Goal: Task Accomplishment & Management: Complete application form

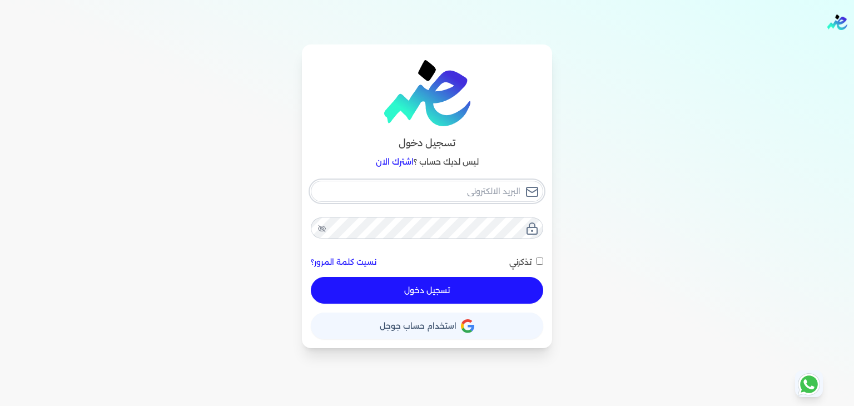
type input "[EMAIL_ADDRESS][DOMAIN_NAME]"
click at [530, 263] on div "[EMAIL_ADDRESS][DOMAIN_NAME] نسيت كلمة المرور؟ تذكرني تسجيل دخول" at bounding box center [427, 242] width 232 height 123
click at [539, 260] on input "تذكرني" at bounding box center [539, 260] width 7 height 7
checkbox input "true"
click at [512, 286] on button "تسجيل دخول" at bounding box center [427, 290] width 232 height 27
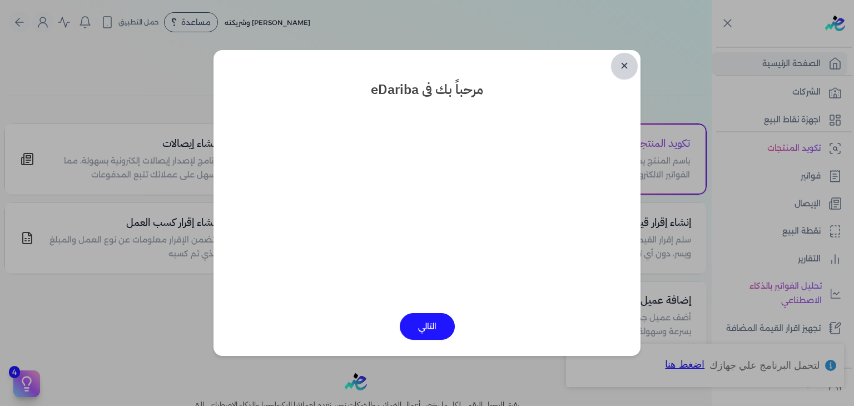
click at [624, 64] on link "✕" at bounding box center [624, 66] width 27 height 27
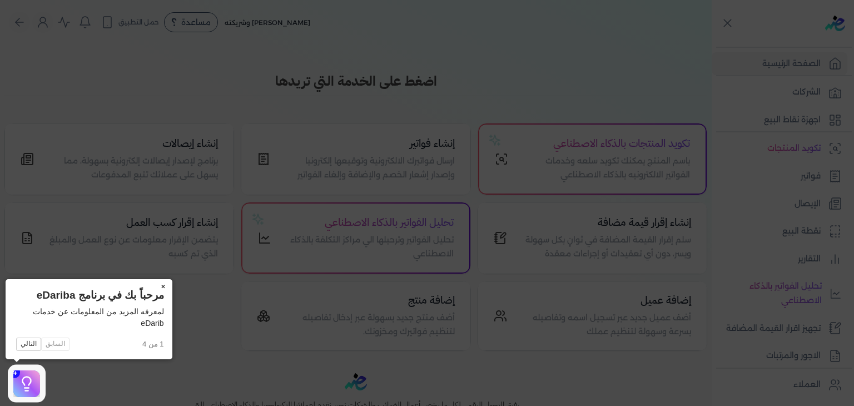
click at [162, 287] on button "×" at bounding box center [164, 287] width 18 height 16
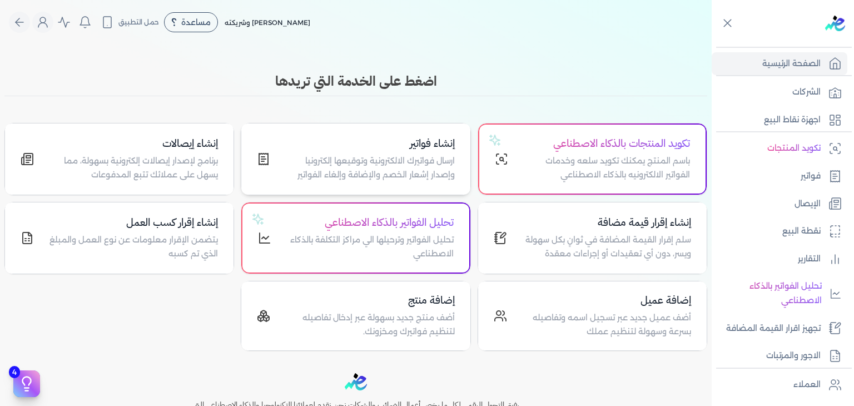
click at [411, 173] on p "ارسال فواتيرك الالكترونية وتوقيعها إلكترونيا وإصدار إشعار الخصم والإضافة وإلغاء…" at bounding box center [368, 168] width 171 height 28
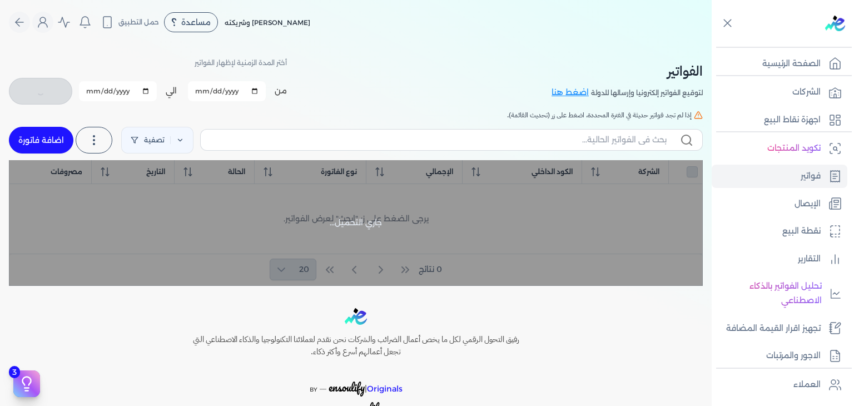
checkbox input "false"
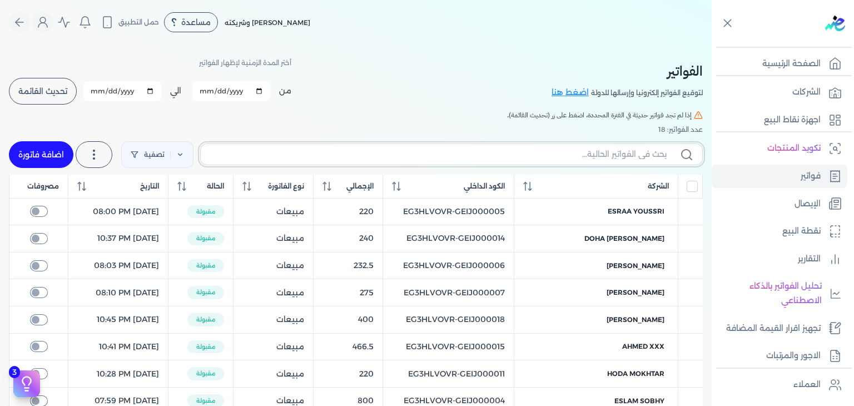
click at [541, 154] on input "text" at bounding box center [438, 154] width 457 height 12
paste input "EG3HLVOVR-GEIJ000018"
type input "EG3HLVOVR-GEIJ000018"
checkbox input "false"
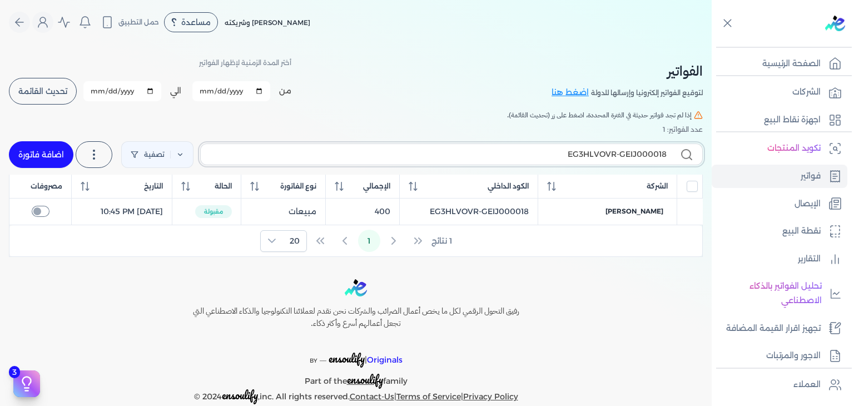
type input "EG3HLVOVR-GEIJ000018"
click at [53, 152] on link "اضافة فاتورة" at bounding box center [41, 154] width 64 height 27
select select "EGP"
select select "B"
select select "EGS"
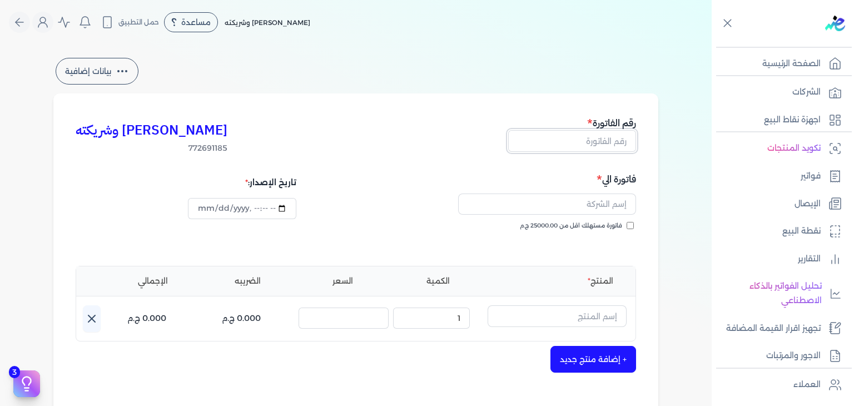
drag, startPoint x: 605, startPoint y: 140, endPoint x: 612, endPoint y: 143, distance: 7.7
click at [605, 140] on input "text" at bounding box center [572, 140] width 128 height 21
paste input "EG3HLVOVR-GEIJ000019"
type input "EG3HLVOVR-GEIJ000019"
click at [631, 223] on input "فاتورة مستهلك اقل من 25000.00 ج.م" at bounding box center [629, 225] width 7 height 7
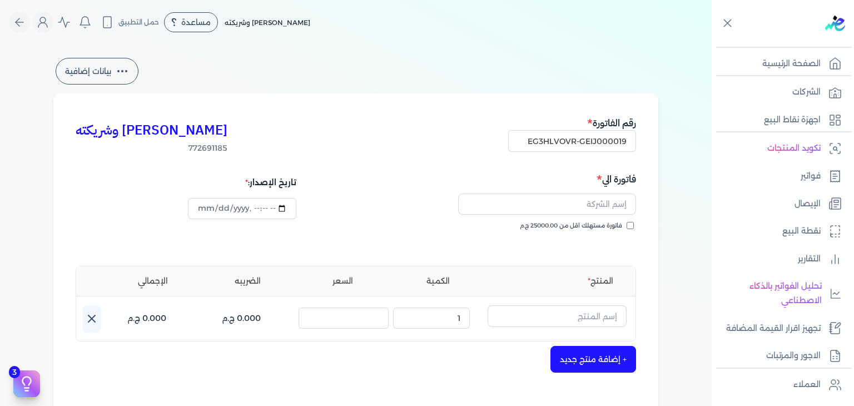
checkbox input "true"
click at [202, 206] on input "datetime-local" at bounding box center [242, 208] width 108 height 21
type input "[DATE]T14:21:31"
click at [583, 203] on input "text" at bounding box center [547, 203] width 178 height 21
paste input "هاجر سرحان"
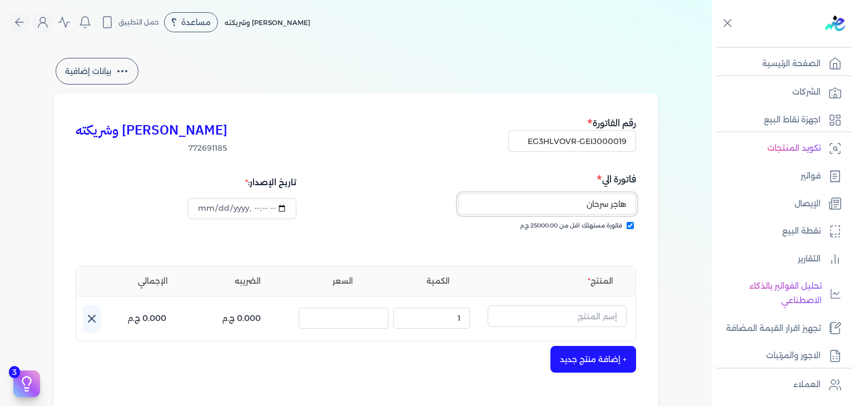
type input "هاجر سرحان"
click at [570, 318] on input "text" at bounding box center [556, 315] width 139 height 21
paste input "طقم هدايا فاسيو مكون من ( او دي بيرفيوم 100مللي - سبراي بيرفيوم 200مللي) نسائي"
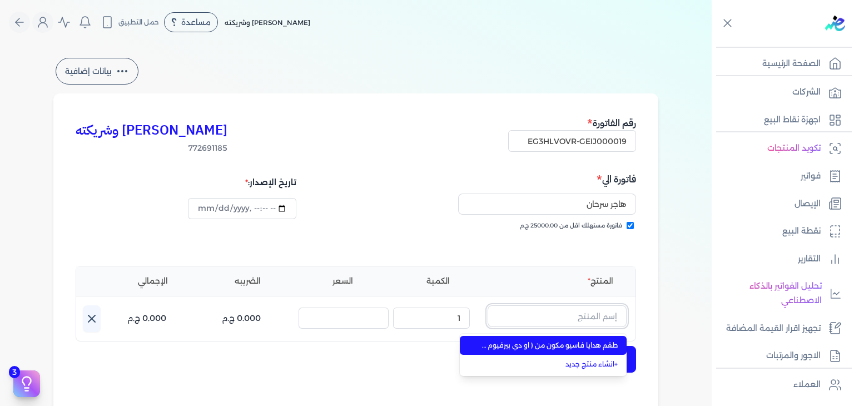
type input "طقم هدايا فاسيو مكون من ( او دي بيرفيوم 100مللي - سبراي بيرفيوم 200مللي) نسائي"
click at [567, 345] on span "طقم هدايا فاسيو مكون من ( او دي بيرفيوم 100مللي - سبراي بيرفيوم 200مللي) نسائي" at bounding box center [550, 345] width 136 height 10
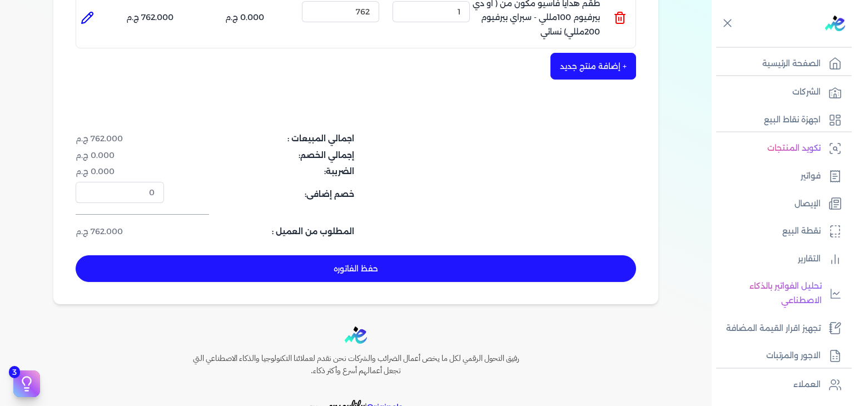
scroll to position [375, 0]
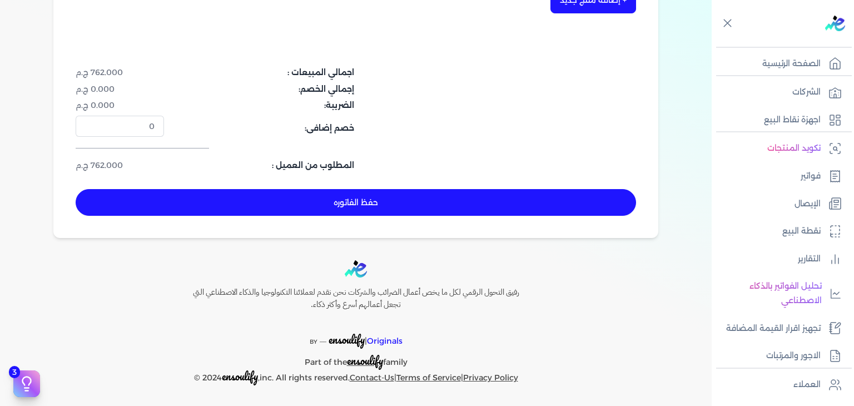
click at [457, 205] on button "حفظ الفاتوره" at bounding box center [356, 202] width 560 height 27
type input "[DATE]"
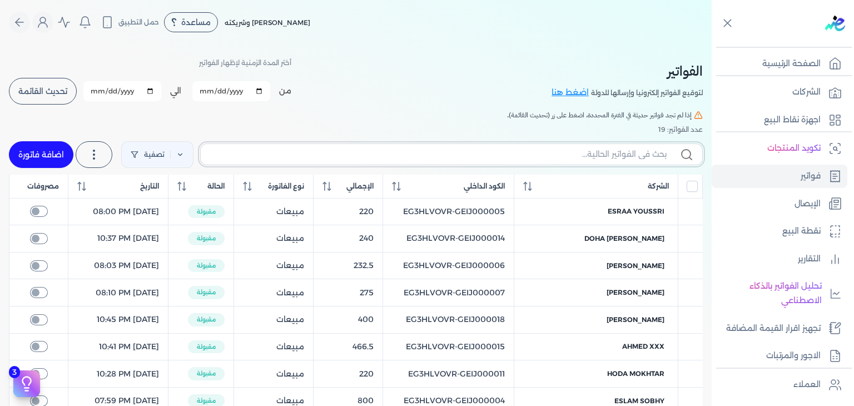
click at [605, 157] on input "text" at bounding box center [438, 154] width 457 height 12
paste input "EG3HLVOVR-GEIJ000019"
type input "EG3HLVOVR-GEIJ000019"
checkbox input "false"
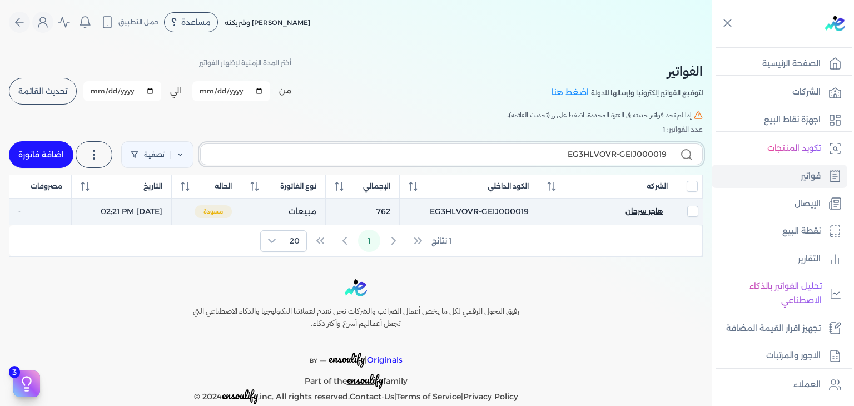
type input "EG3HLVOVR-GEIJ000019"
click at [647, 210] on span "هاجر سرحان" at bounding box center [644, 211] width 38 height 10
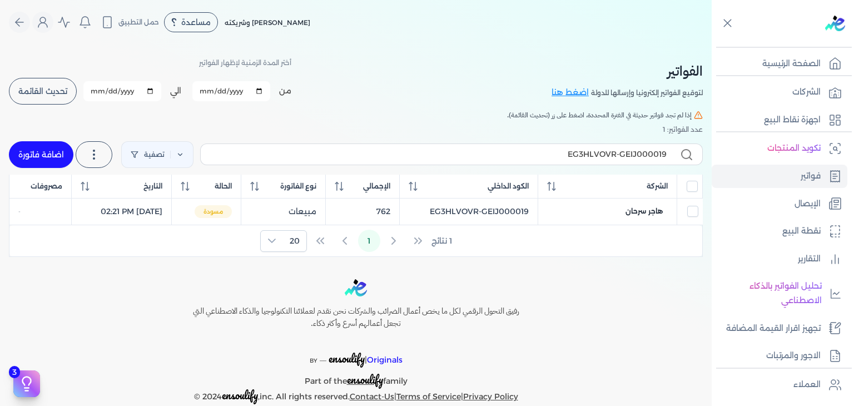
select select "EGP"
select select "B"
select select "EGS"
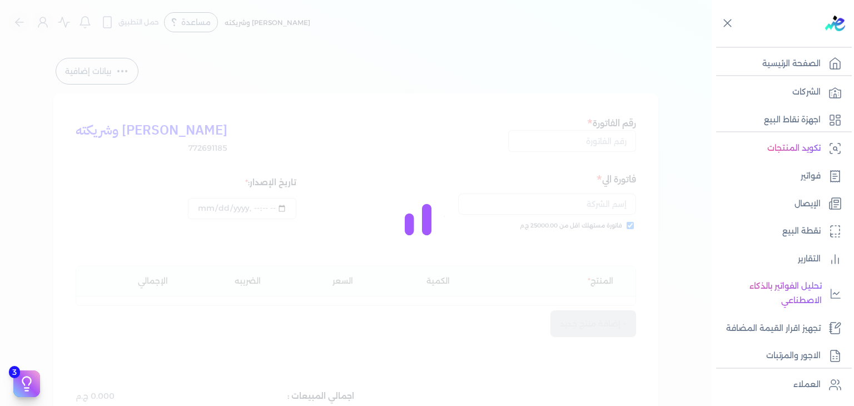
type input "EG3HLVOVR-GEIJ000019"
checkbox input "true"
type input "[DATE]T14:21:54"
type input "[DATE]"
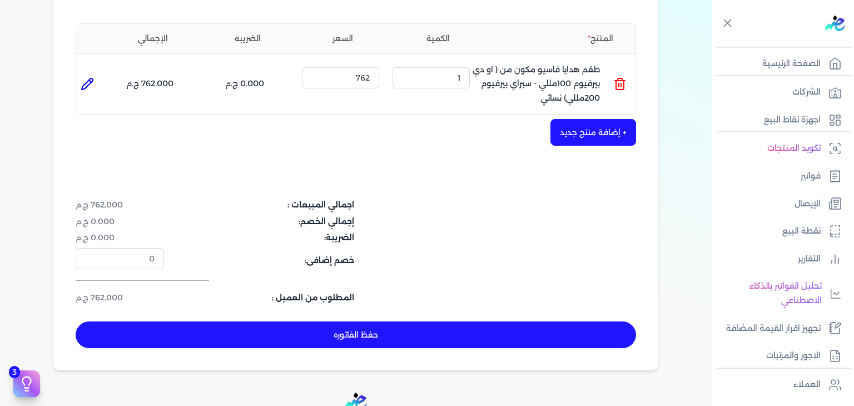
scroll to position [333, 0]
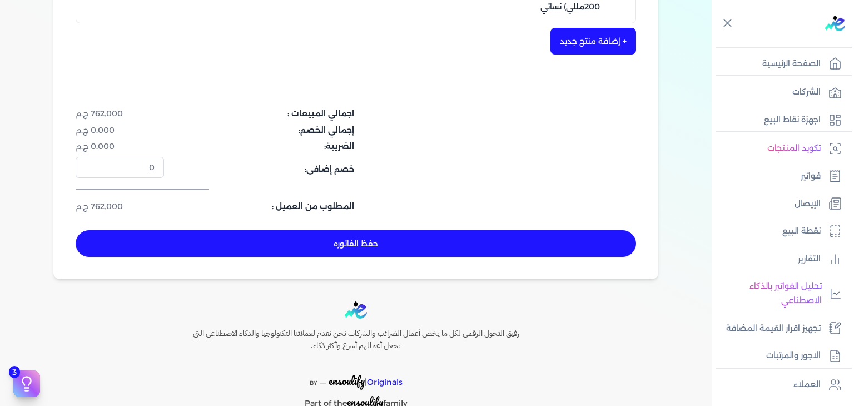
click at [454, 245] on button "حفظ الفاتوره" at bounding box center [356, 243] width 560 height 27
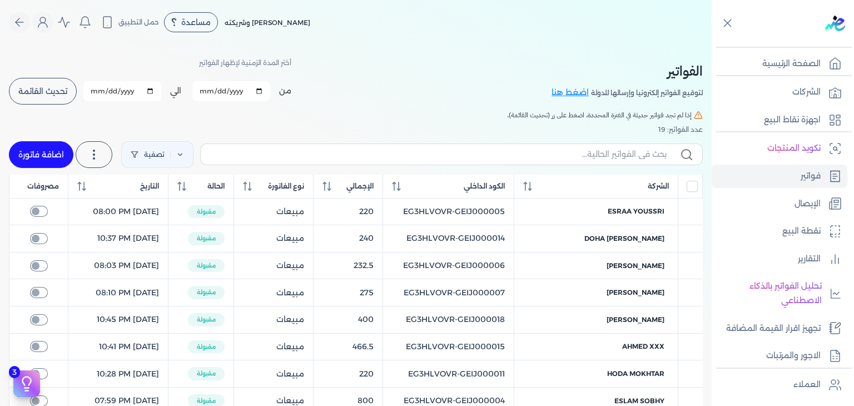
click at [57, 163] on link "اضافة فاتورة" at bounding box center [41, 154] width 64 height 27
select select "EGP"
select select "B"
select select "EGS"
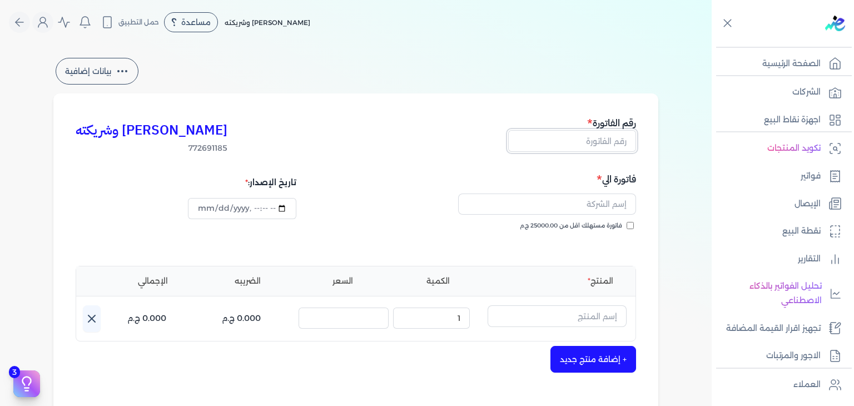
click at [585, 135] on input "text" at bounding box center [572, 140] width 128 height 21
paste input "EG3HLVOVR-GEIJ000020"
type input "EG3HLVOVR-GEIJ000020"
click at [209, 209] on input "datetime-local" at bounding box center [242, 208] width 108 height 21
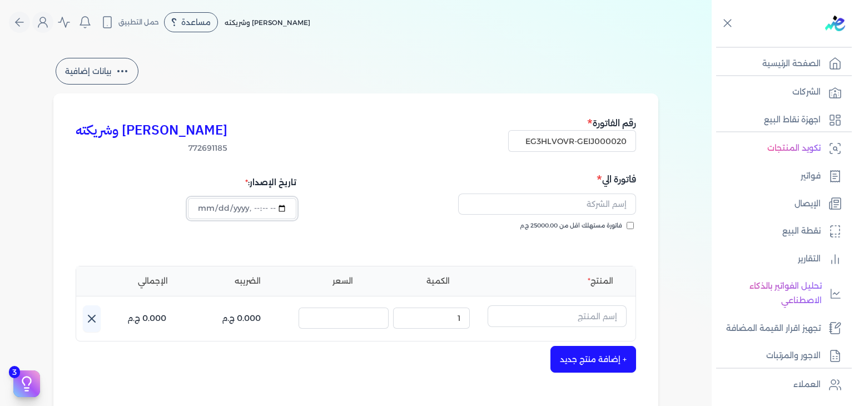
scroll to position [0, 0]
type input "[DATE]T14:22:30"
click at [633, 225] on input "فاتورة مستهلك اقل من 25000.00 ج.م" at bounding box center [629, 225] width 7 height 7
checkbox input "true"
click at [558, 195] on input "text" at bounding box center [547, 203] width 178 height 21
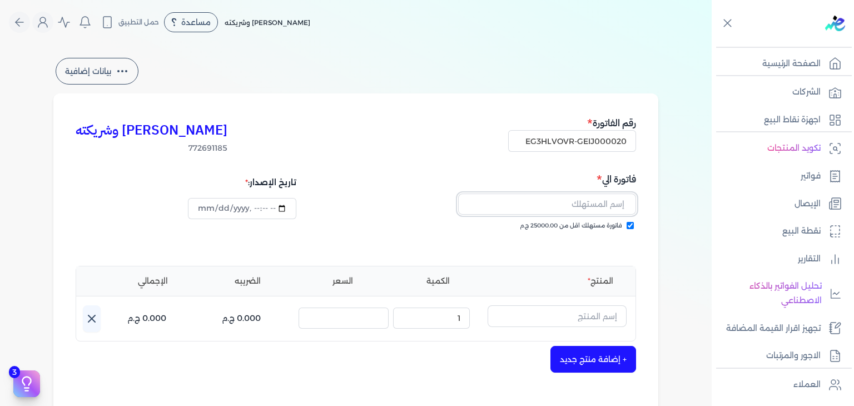
paste input "[PERSON_NAME]"
type input "[PERSON_NAME]"
click at [554, 315] on input "text" at bounding box center [556, 315] width 139 height 21
paste input "[PERSON_NAME] عطري منعش نسائي - 250 مللي"
type input "[PERSON_NAME] عطري منعش نسائي - 250 مللي"
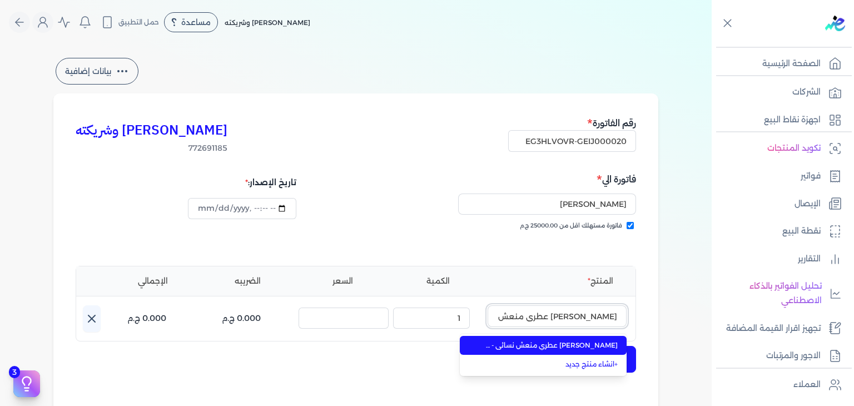
scroll to position [0, -20]
click at [552, 346] on span "[PERSON_NAME] عطري منعش نسائي - 250 مللي" at bounding box center [550, 345] width 136 height 10
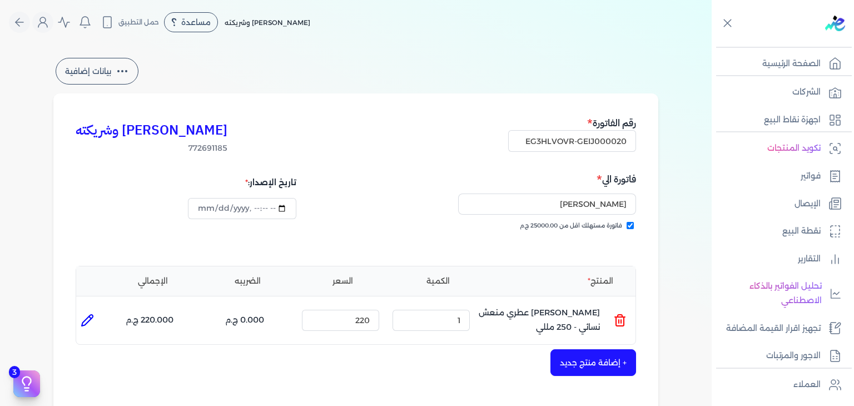
scroll to position [222, 0]
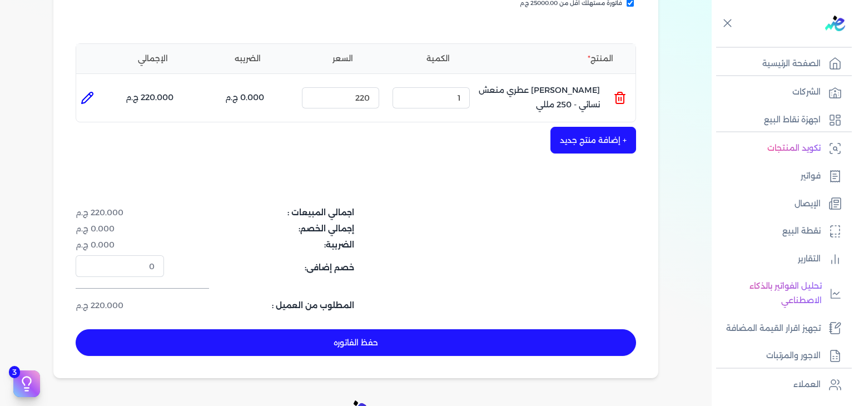
click at [468, 337] on button "حفظ الفاتوره" at bounding box center [356, 342] width 560 height 27
type input "[DATE]"
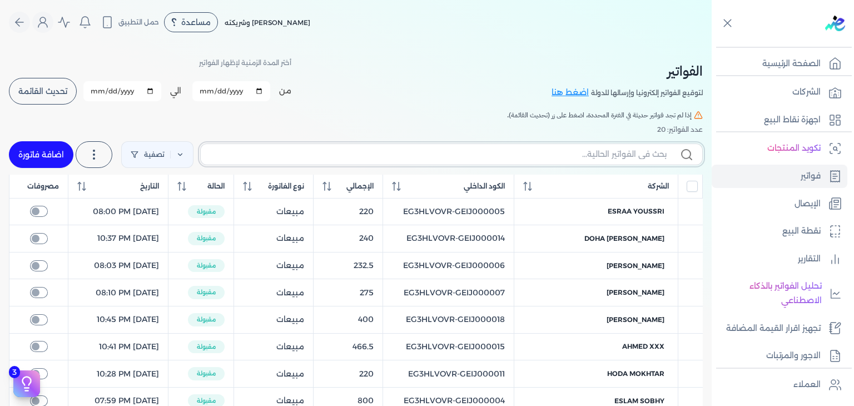
click at [589, 160] on input "text" at bounding box center [438, 154] width 457 height 12
paste input "EG3HLVOVR-GEIJ000020"
type input "EG3HLVOVR-GEIJ000020"
checkbox input "false"
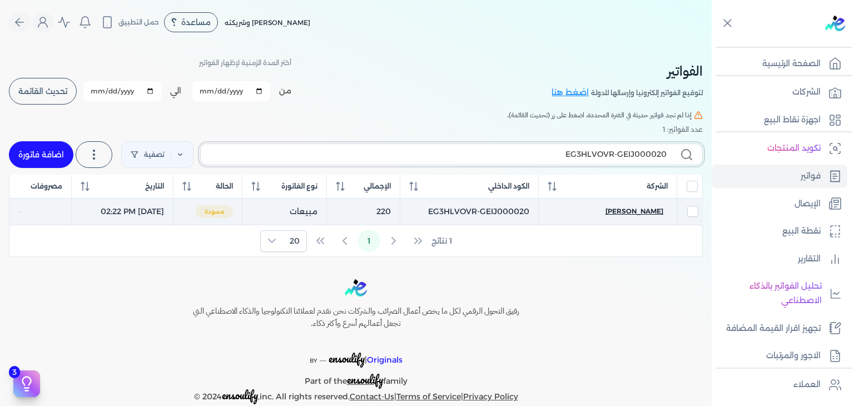
type input "EG3HLVOVR-GEIJ000020"
click at [649, 215] on span "[PERSON_NAME]" at bounding box center [634, 211] width 58 height 10
select select "EGP"
select select "B"
select select "EGS"
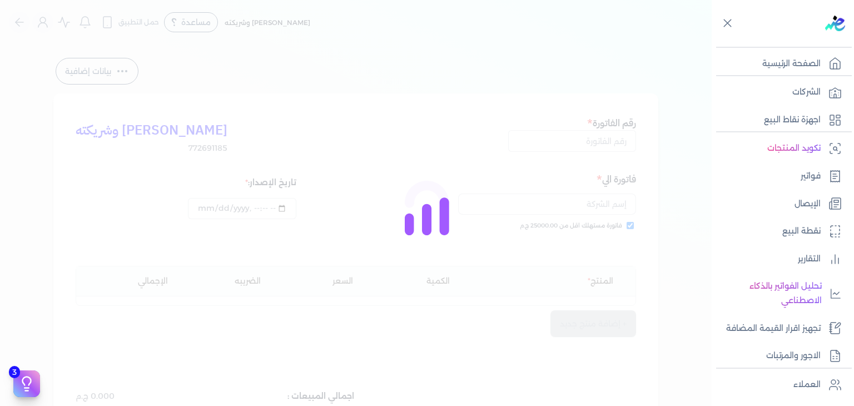
type input "EG3HLVOVR-GEIJ000020"
checkbox input "true"
type input "[DATE]T14:22:57"
type input "[DATE]"
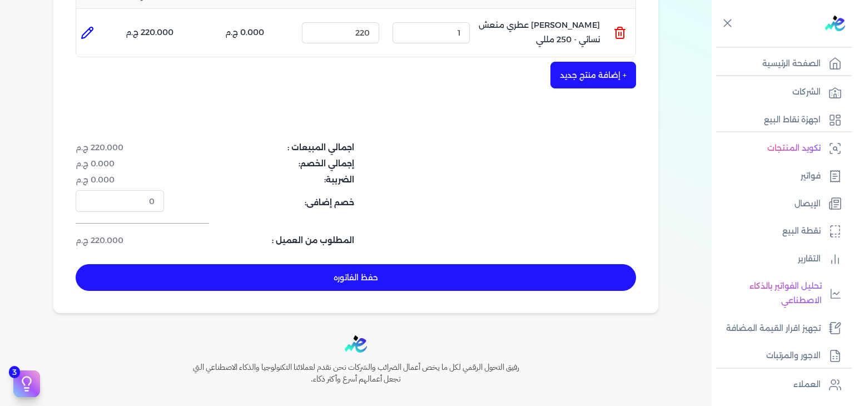
scroll to position [333, 0]
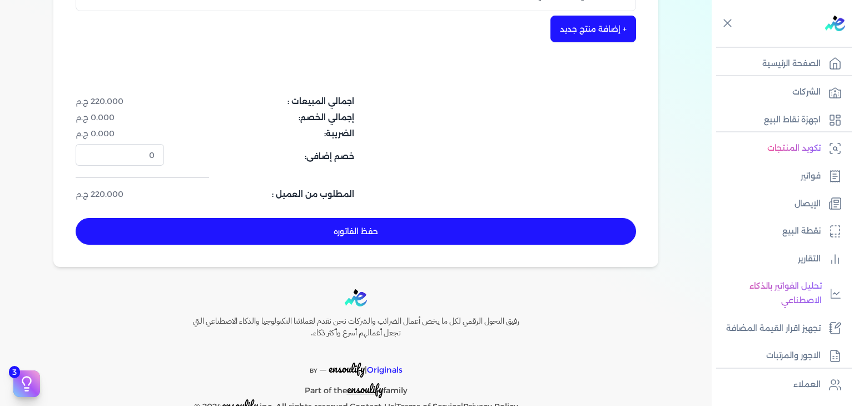
click at [449, 230] on button "حفظ الفاتوره" at bounding box center [356, 231] width 560 height 27
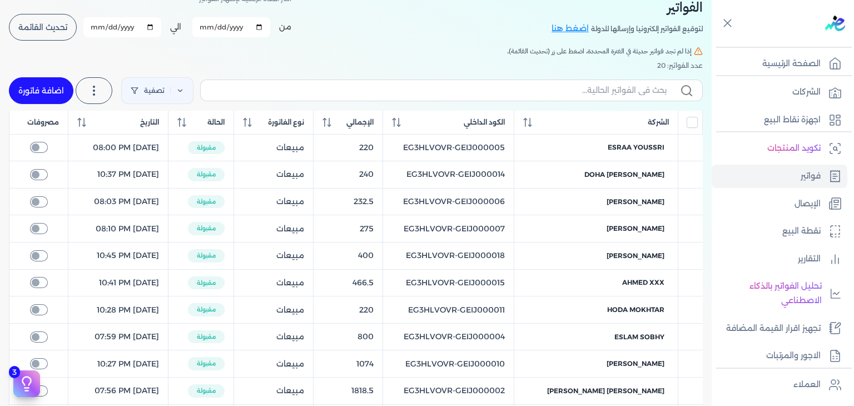
scroll to position [44, 0]
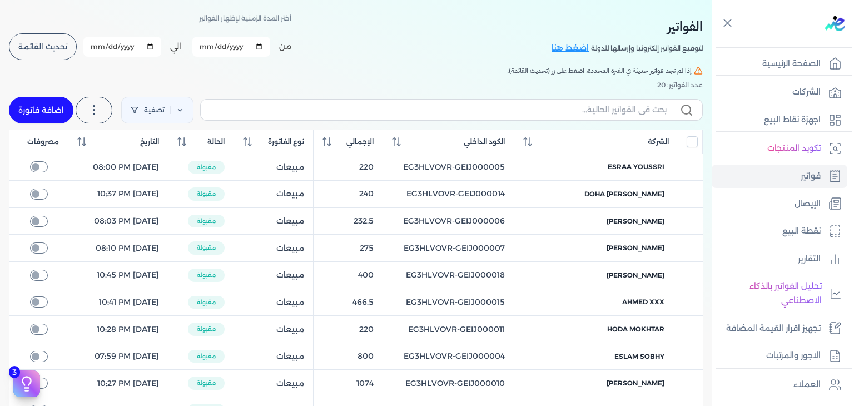
drag, startPoint x: 56, startPoint y: 112, endPoint x: 634, endPoint y: 136, distance: 578.6
click at [56, 112] on link "اضافة فاتورة" at bounding box center [41, 110] width 64 height 27
select select "EGP"
select select "B"
select select "EGS"
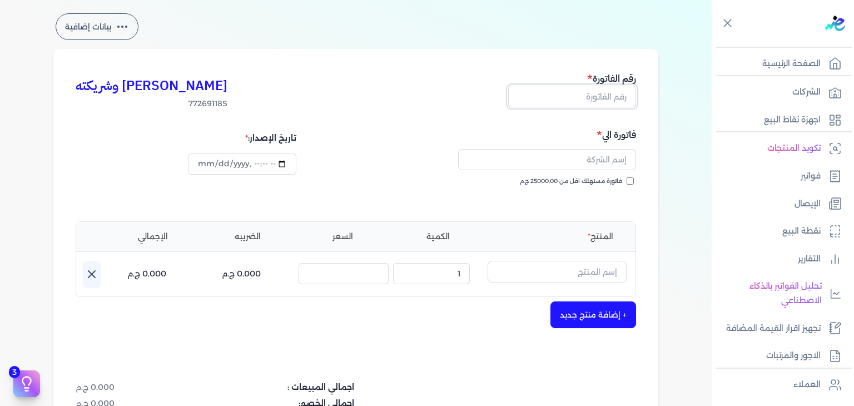
drag, startPoint x: 613, startPoint y: 98, endPoint x: 618, endPoint y: 104, distance: 7.9
click at [613, 98] on input "text" at bounding box center [572, 96] width 128 height 21
paste input "EG3HLVOVR-GEIJ000021"
type input "EG3HLVOVR-GEIJ000021"
click at [632, 181] on input "فاتورة مستهلك اقل من 25000.00 ج.م" at bounding box center [629, 180] width 7 height 7
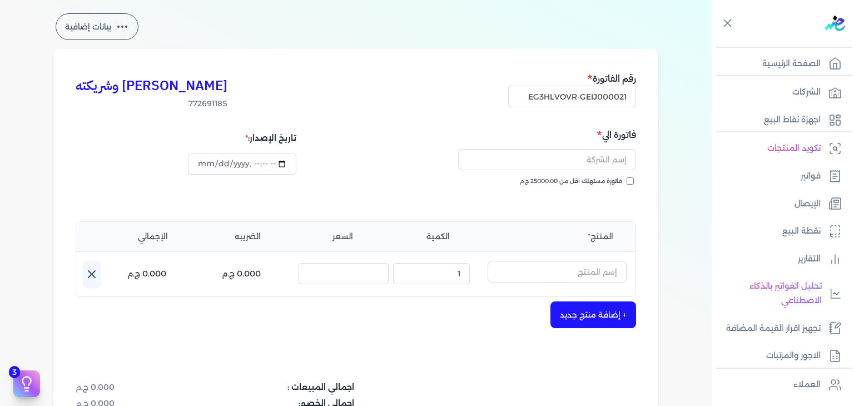
checkbox input "true"
click at [564, 160] on input "text" at bounding box center [547, 159] width 178 height 21
paste input "[PERSON_NAME]"
type input "[PERSON_NAME]"
click at [574, 275] on input "text" at bounding box center [556, 271] width 139 height 21
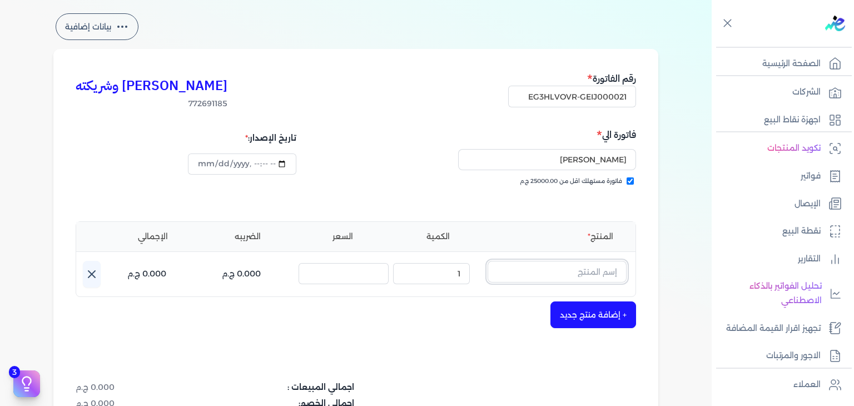
paste input "رقم. 198 او [PERSON_NAME] رجالي - 100 مللي"
type input "رقم. 198 او [PERSON_NAME] رجالي - 100 مللي"
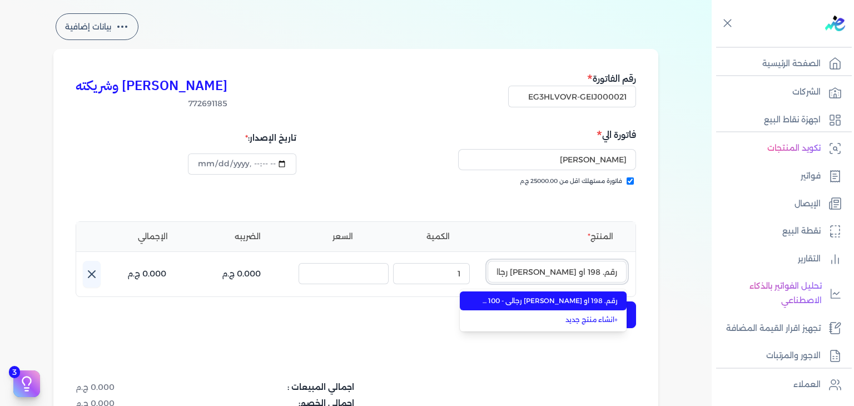
scroll to position [0, -22]
click at [558, 299] on span "رقم. 198 او [PERSON_NAME] رجالي - 100 مللي" at bounding box center [550, 301] width 136 height 10
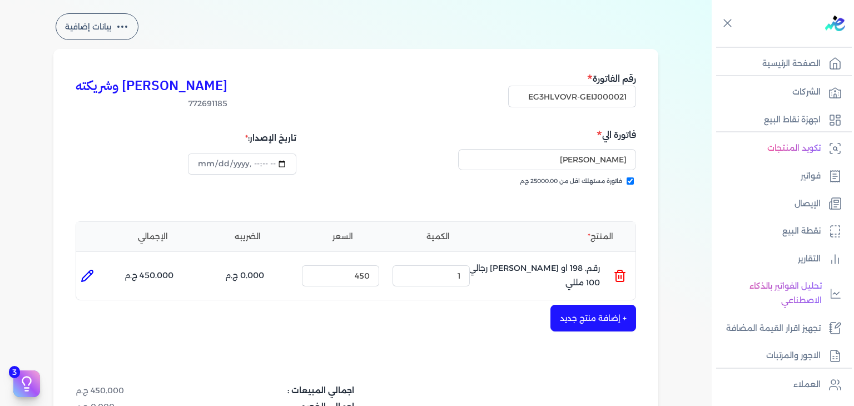
scroll to position [267, 0]
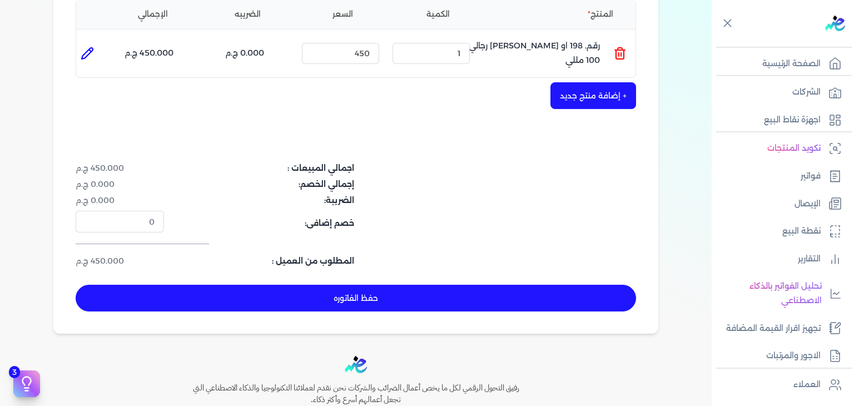
click at [491, 296] on button "حفظ الفاتوره" at bounding box center [356, 298] width 560 height 27
type input "[DATE]"
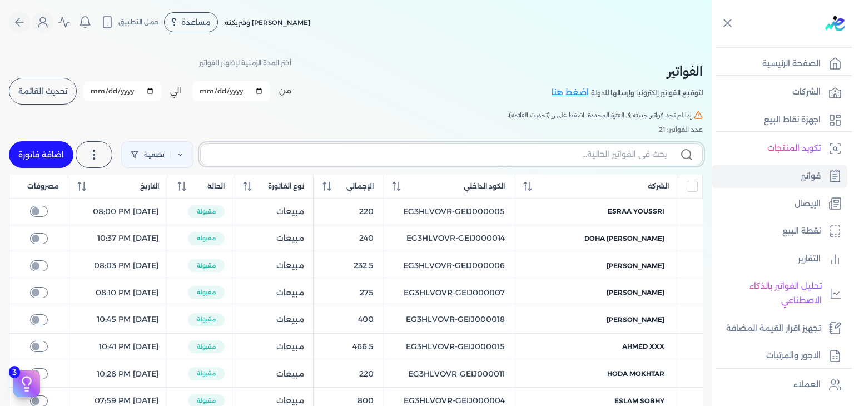
click at [588, 151] on input "text" at bounding box center [438, 154] width 457 height 12
paste input "EG3HLVOVR-GEIJ000021"
type input "EG3HLVOVR-GEIJ000021"
checkbox input "false"
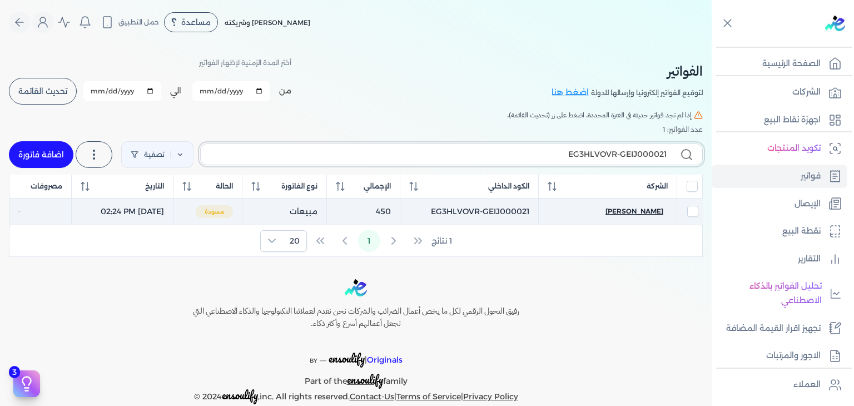
type input "EG3HLVOVR-GEIJ000021"
click at [654, 211] on span "[PERSON_NAME]" at bounding box center [634, 211] width 58 height 10
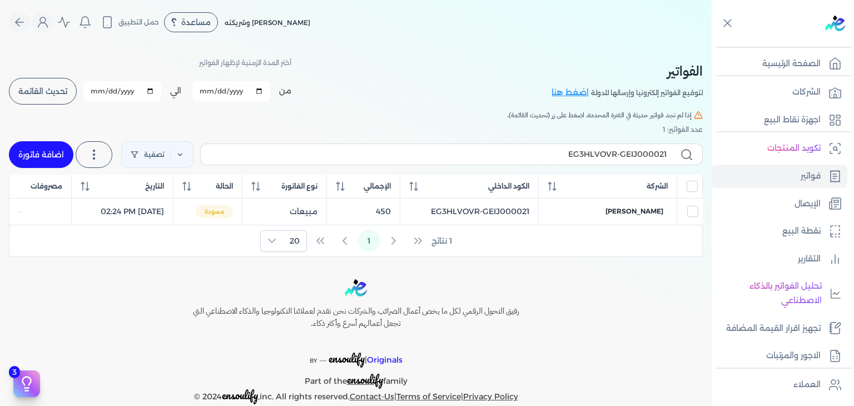
select select "EGP"
select select "B"
select select "EGS"
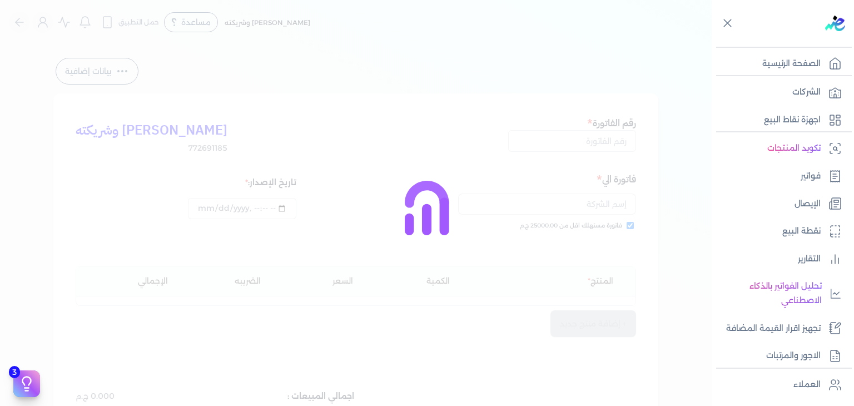
type input "EG3HLVOVR-GEIJ000021"
checkbox input "true"
type input "[DATE]T14:24:02"
type input "[DATE]"
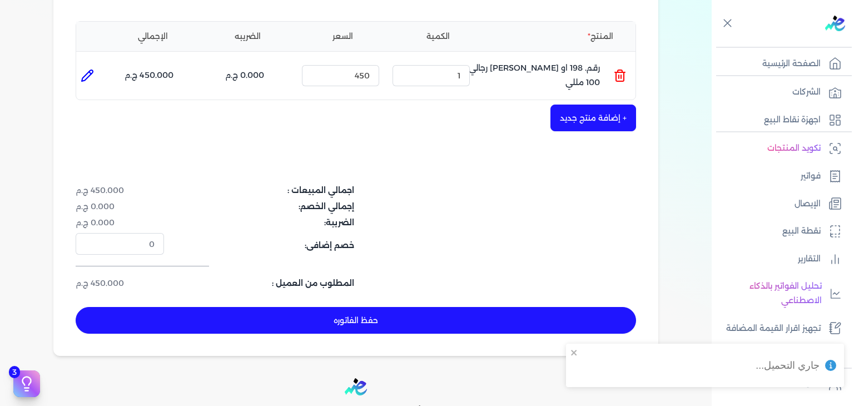
scroll to position [333, 0]
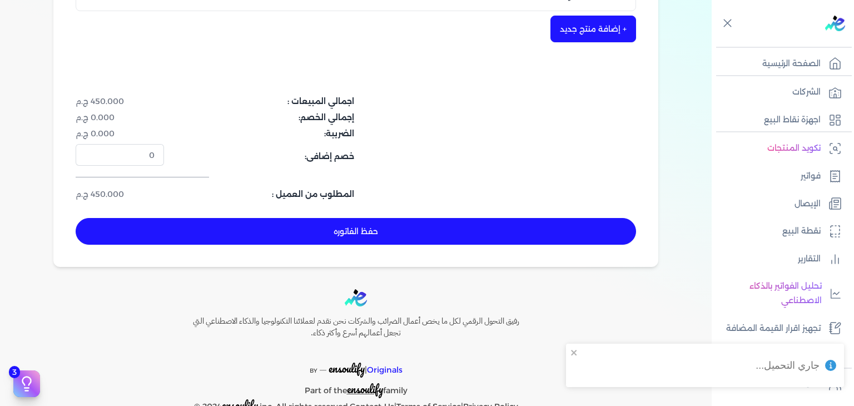
click at [436, 235] on button "حفظ الفاتوره" at bounding box center [356, 231] width 560 height 27
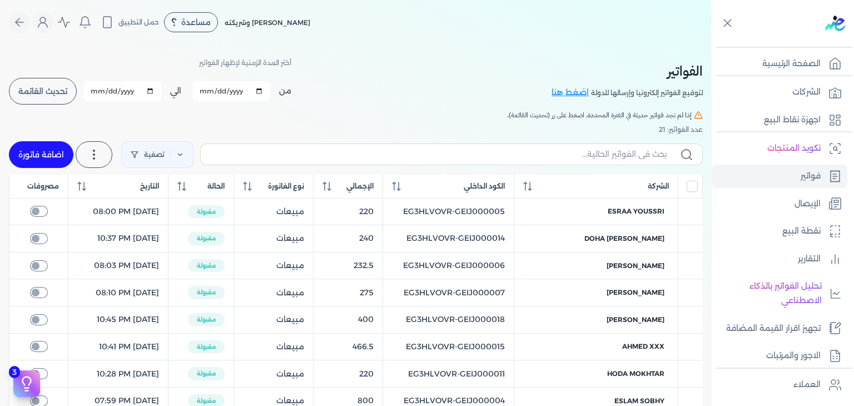
click at [42, 163] on link "اضافة فاتورة" at bounding box center [41, 154] width 64 height 27
select select "EGP"
select select "B"
select select "EGS"
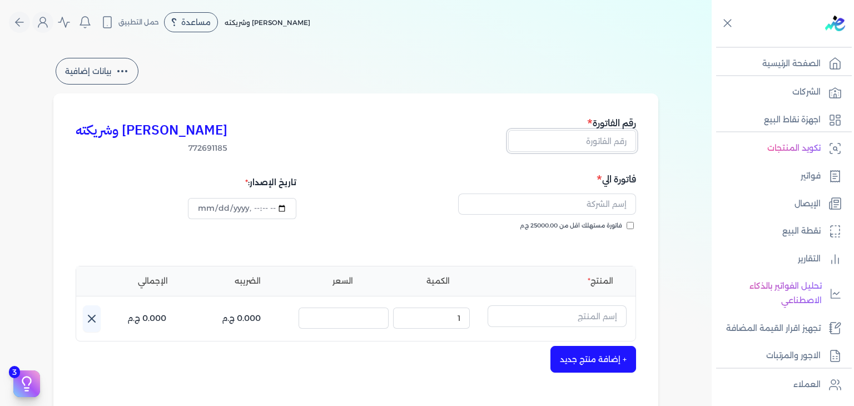
click at [592, 149] on input "text" at bounding box center [572, 140] width 128 height 21
paste input "EG3HLVOVR-GEIJ000022"
type input "EG3HLVOVR-GEIJ000022"
click at [633, 223] on input "فاتورة مستهلك اقل من 25000.00 ج.م" at bounding box center [629, 225] width 7 height 7
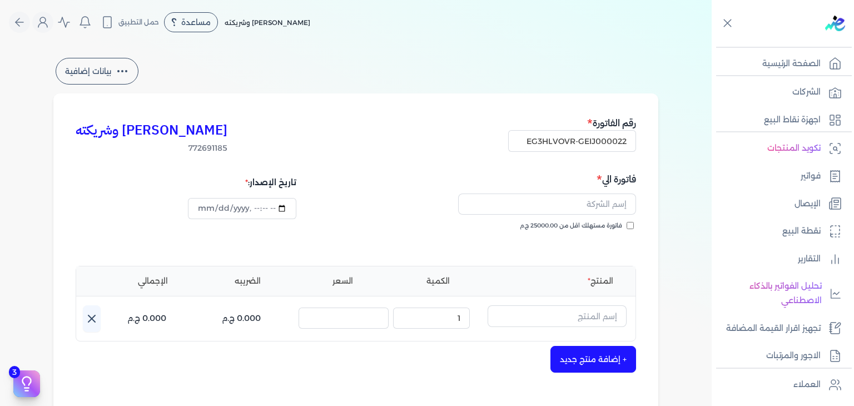
checkbox input "true"
paste input "[PERSON_NAME]"
click at [571, 208] on input "text" at bounding box center [547, 203] width 178 height 21
type input "[PERSON_NAME]"
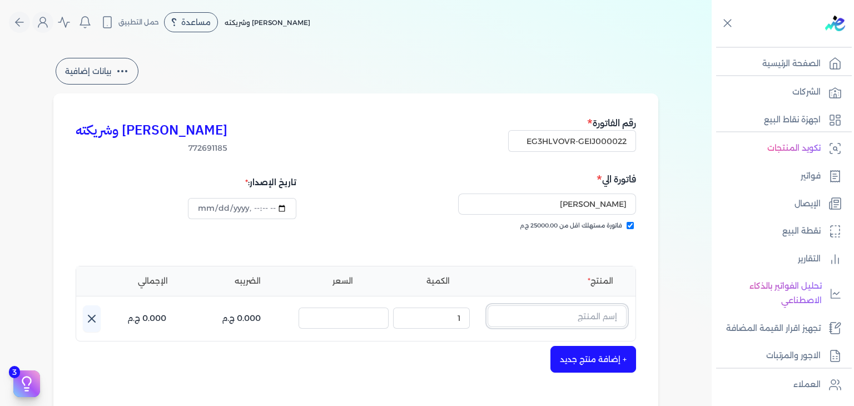
paste input "[PERSON_NAME] عطري منعش نسائي - 250 مللي"
drag, startPoint x: 581, startPoint y: 315, endPoint x: 579, endPoint y: 321, distance: 6.3
click at [581, 315] on input "text" at bounding box center [556, 315] width 139 height 21
type input "[PERSON_NAME] عطري منعش نسائي - 250 مللي"
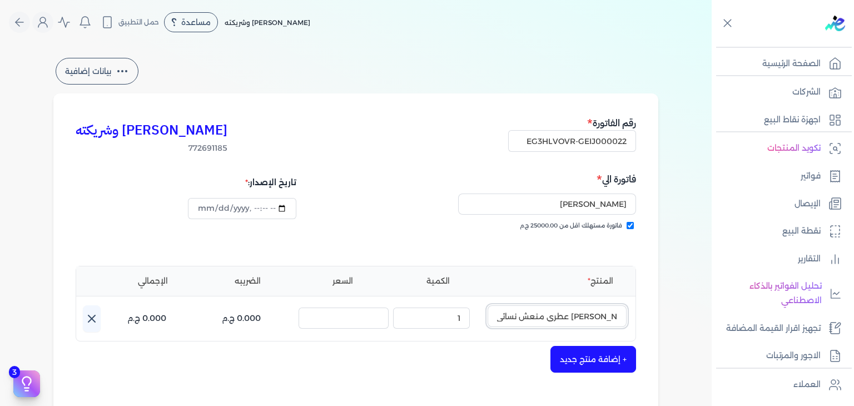
click at [550, 316] on input "[PERSON_NAME] عطري منعش نسائي - 250 مللي" at bounding box center [556, 315] width 139 height 21
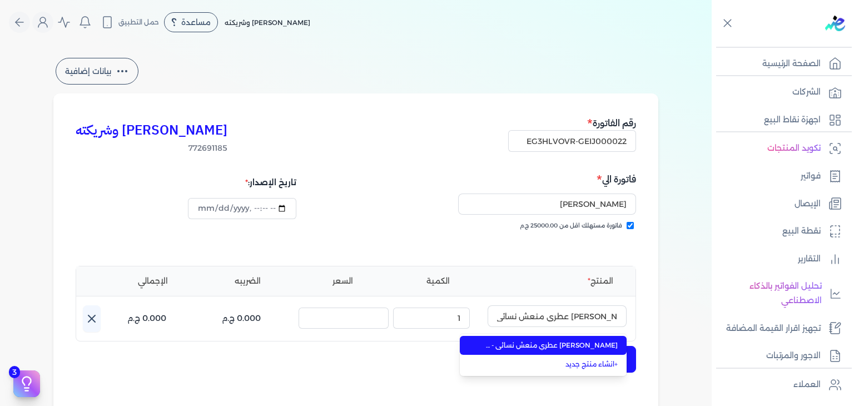
click at [556, 346] on span "[PERSON_NAME] عطري منعش نسائي - 250 مللي" at bounding box center [550, 345] width 136 height 10
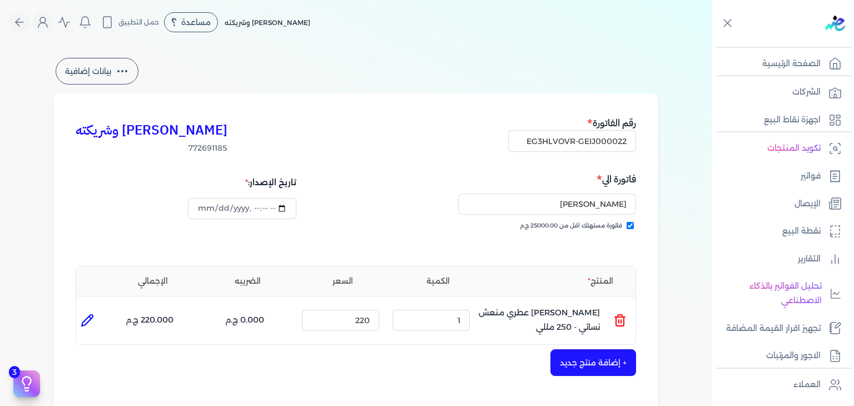
click at [581, 359] on button "+ إضافة منتج جديد" at bounding box center [593, 362] width 86 height 27
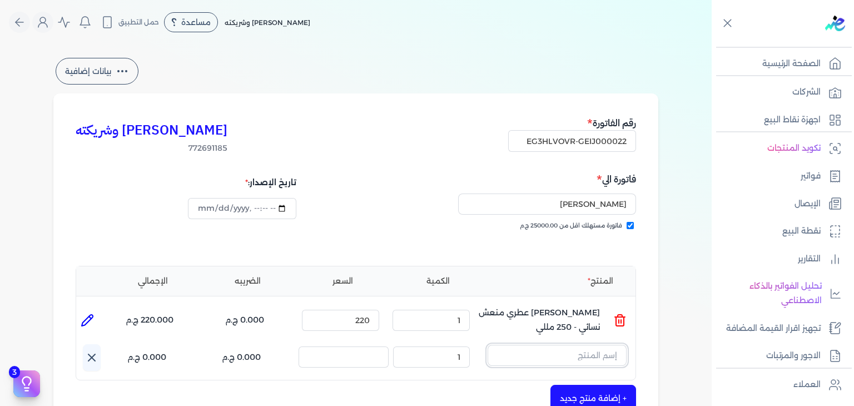
click at [545, 350] on input "text" at bounding box center [556, 355] width 139 height 21
paste input "خمرة رذاذ عطري منعش نسائي - 250 مللي"
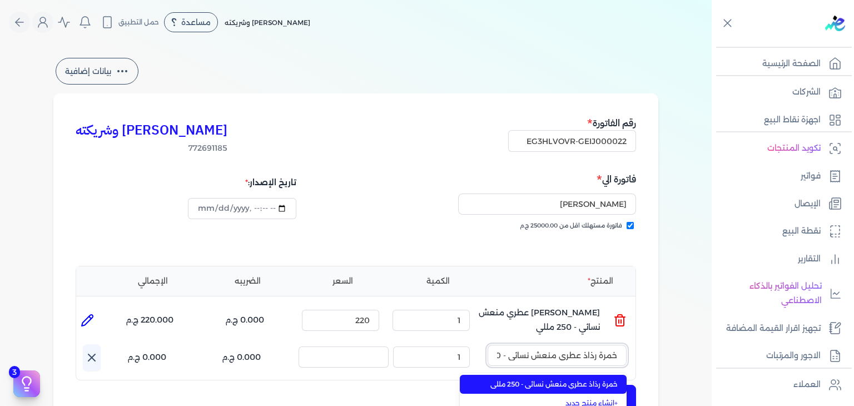
scroll to position [0, -29]
type input "خمرة رذاذ عطري منعش نسائي - 250 مللي"
click at [574, 385] on span "خمرة رذاذ عطري منعش نسائي - 250 مللي" at bounding box center [550, 384] width 136 height 10
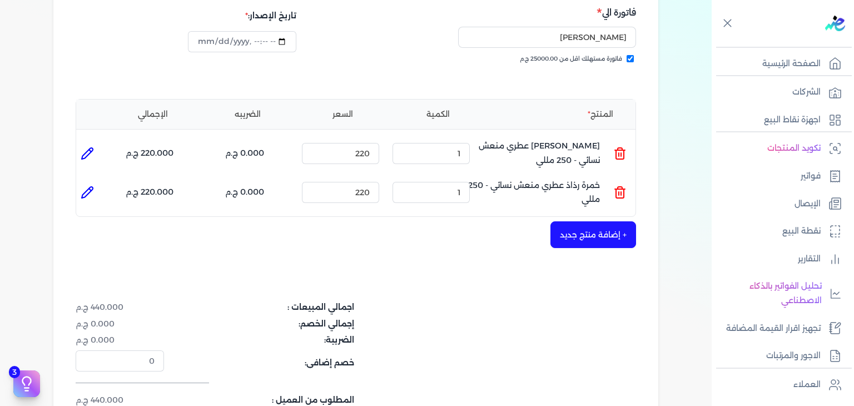
scroll to position [401, 0]
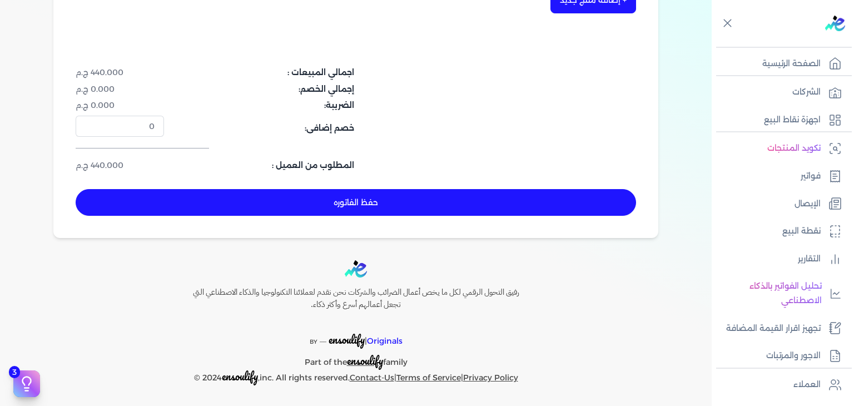
click at [420, 212] on button "حفظ الفاتوره" at bounding box center [356, 202] width 560 height 27
type input "[DATE]"
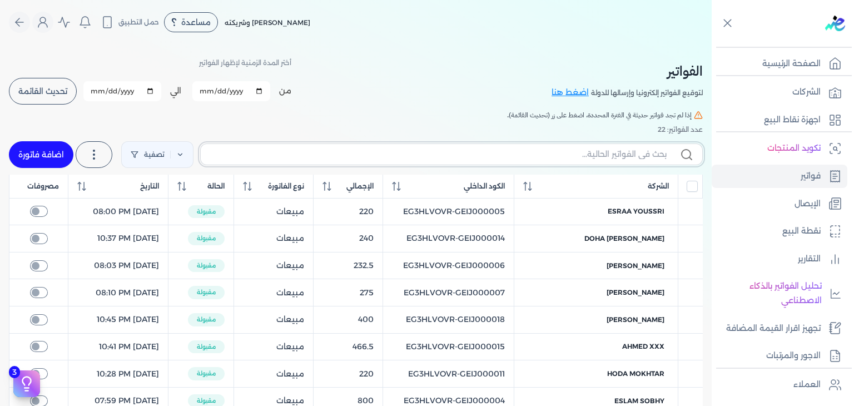
click at [591, 150] on input "text" at bounding box center [438, 154] width 457 height 12
paste input "EG3HLVOVR-GEIJ000022"
type input "EG3HLVOVR-GEIJ000022"
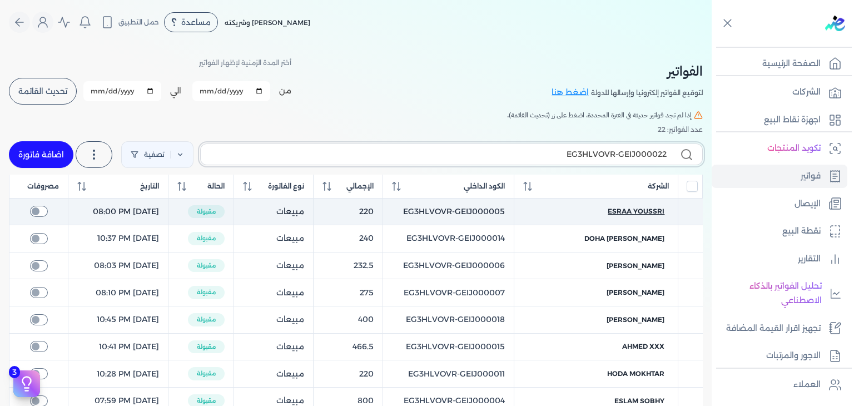
checkbox input "false"
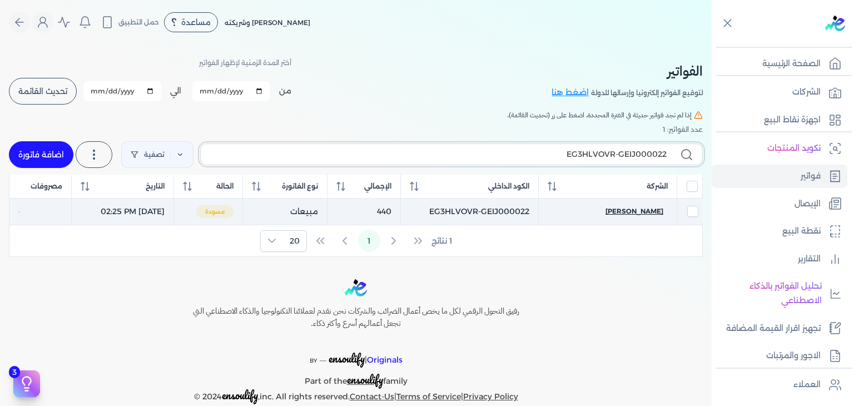
type input "EG3HLVOVR-GEIJ000022"
click at [647, 211] on span "[PERSON_NAME]" at bounding box center [634, 211] width 58 height 10
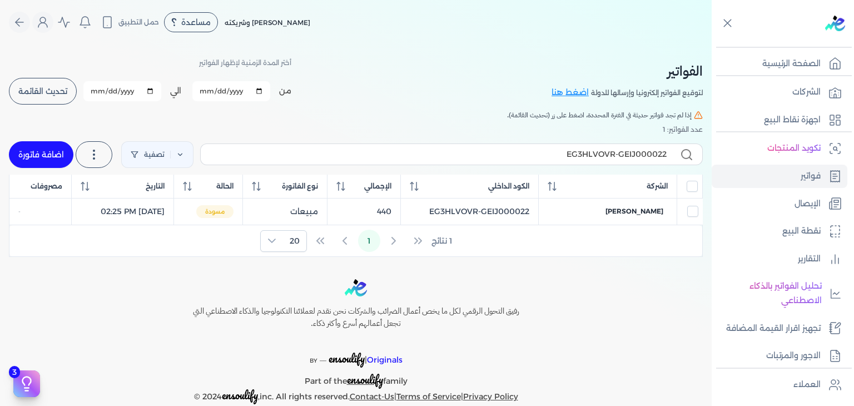
select select "EGP"
select select "B"
select select "EGS"
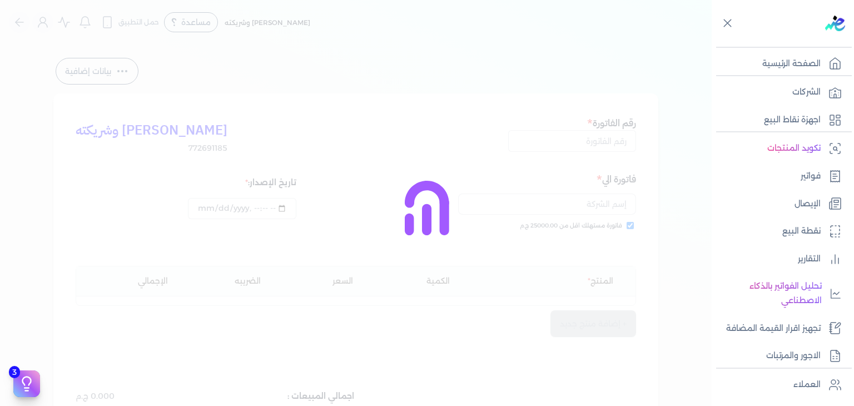
type input "EG3HLVOVR-GEIJ000022"
checkbox input "true"
type input "[DATE]T14:25:14"
type input "[DATE]"
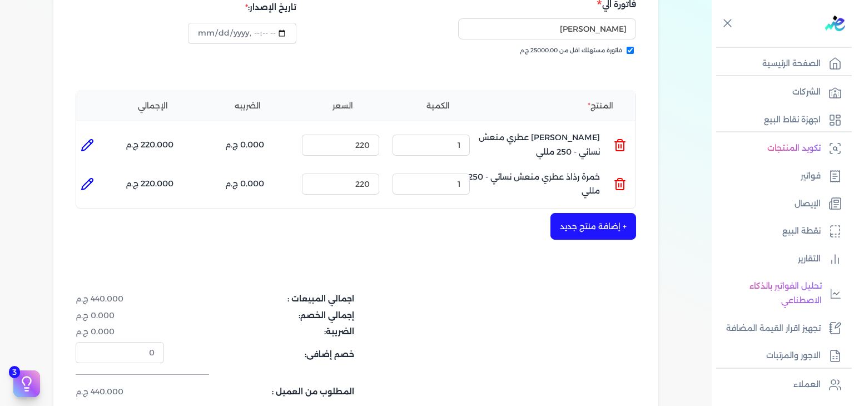
scroll to position [278, 0]
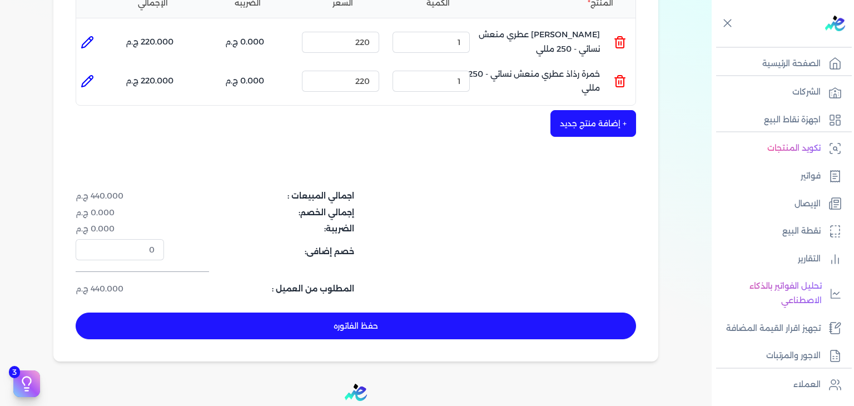
click at [476, 315] on button "حفظ الفاتوره" at bounding box center [356, 325] width 560 height 27
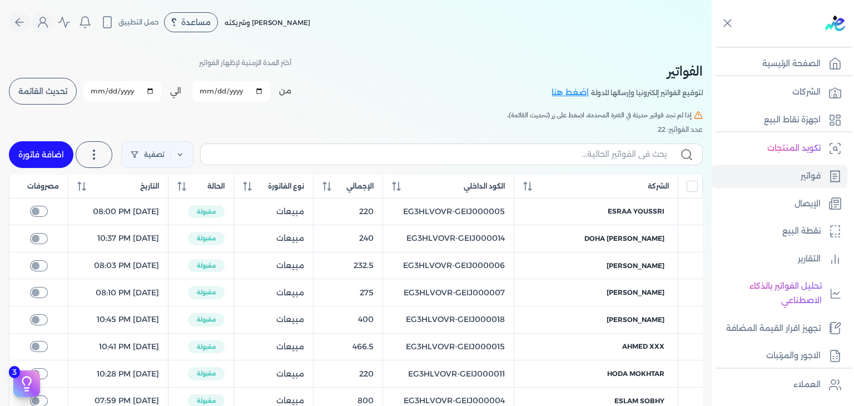
click at [565, 147] on label at bounding box center [451, 153] width 502 height 21
click at [565, 148] on input "text" at bounding box center [438, 154] width 457 height 12
paste input "خمرة رذاذ عطري منعش نسائي - 250 مللي"
type input "خمرة رذاذ عطري منعش نسائي - 250 مللي"
checkbox input "false"
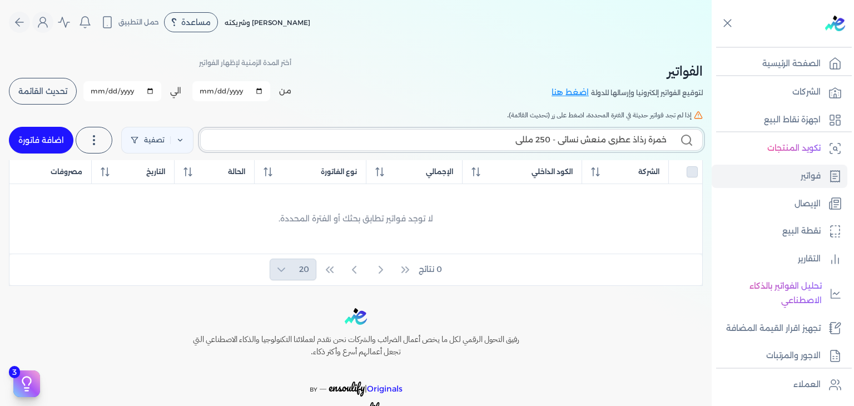
click at [581, 135] on input "خمرة رذاذ عطري منعش نسائي - 250 مللي" at bounding box center [438, 140] width 457 height 12
paste input "EG3HLVOVR-GEIJ000022"
type input "EG3HLVOVR-GEIJ000022"
checkbox input "false"
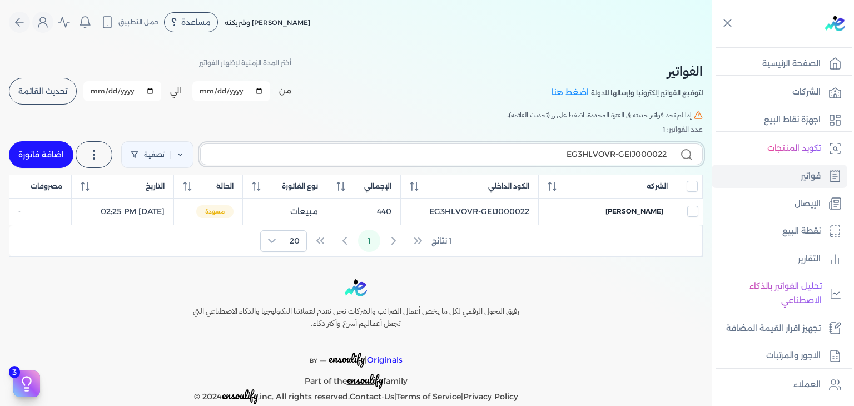
type input "EG3HLVOVR-GEIJ000022"
click at [52, 157] on link "اضافة فاتورة" at bounding box center [41, 154] width 64 height 27
select select "EGP"
select select "B"
select select "EGS"
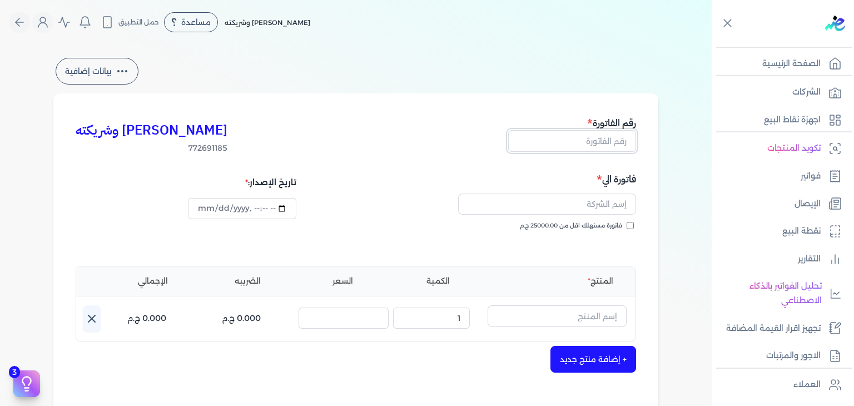
click at [613, 146] on input "text" at bounding box center [572, 140] width 128 height 21
paste input "EG3HLVOVR-GEIJ000023"
type input "EG3HLVOVR-GEIJ000023"
click at [631, 223] on input "فاتورة مستهلك اقل من 25000.00 ج.م" at bounding box center [629, 225] width 7 height 7
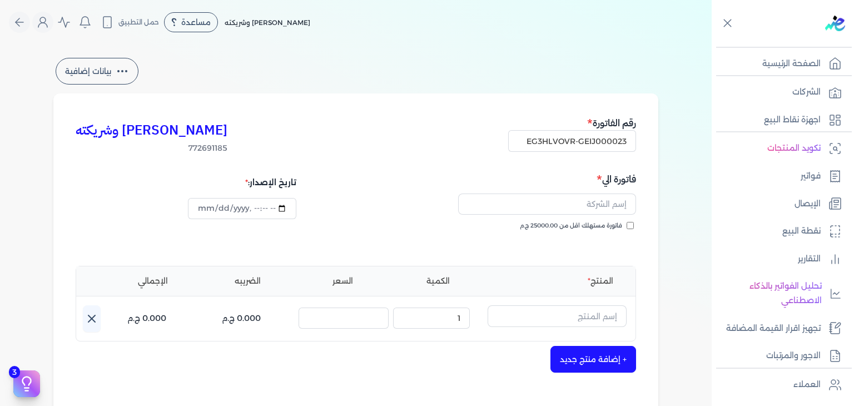
checkbox input "true"
drag, startPoint x: 597, startPoint y: 200, endPoint x: 598, endPoint y: 238, distance: 37.8
click at [597, 200] on input "text" at bounding box center [547, 203] width 178 height 21
paste input "[PERSON_NAME]"
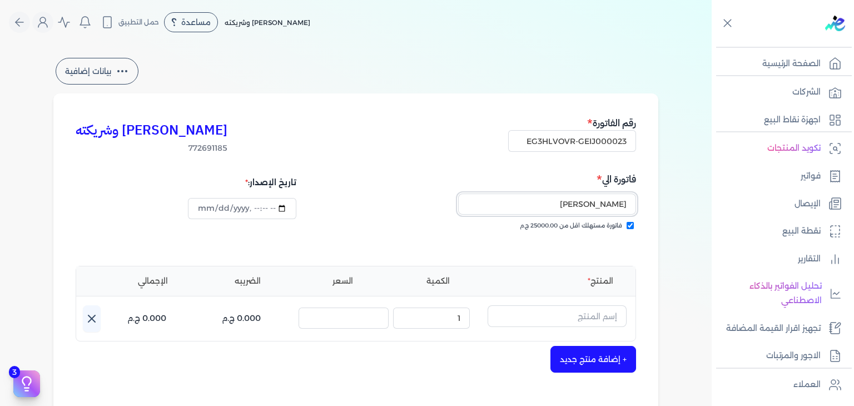
type input "[PERSON_NAME]"
click at [585, 312] on input "text" at bounding box center [556, 315] width 139 height 21
type input "h"
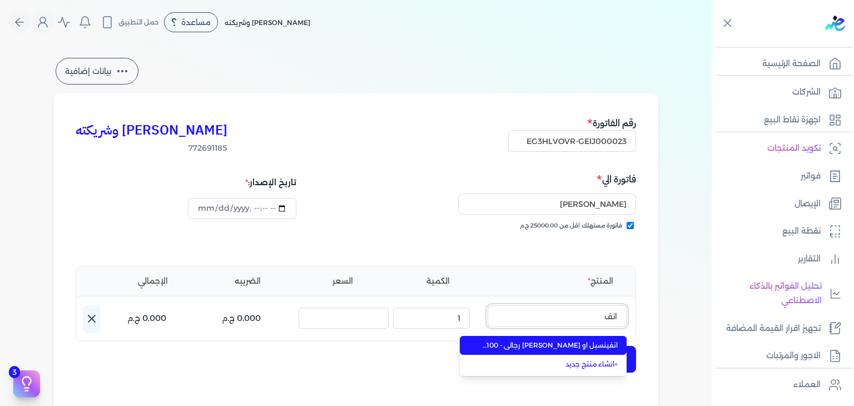
type input "انف"
click at [587, 347] on span "انفينسبل او [PERSON_NAME] رجالي - 100 مللي" at bounding box center [550, 345] width 136 height 10
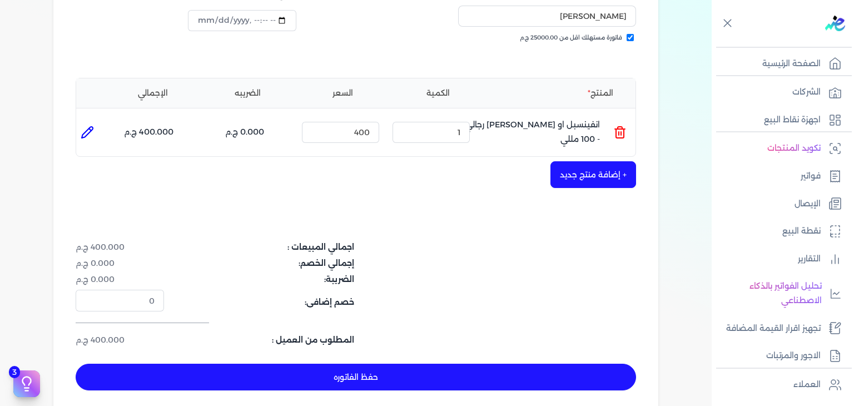
scroll to position [278, 0]
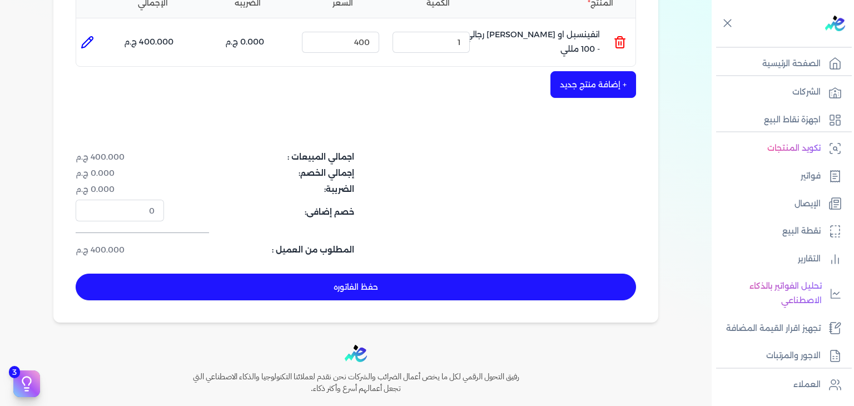
click at [491, 290] on button "حفظ الفاتوره" at bounding box center [356, 286] width 560 height 27
type input "[DATE]"
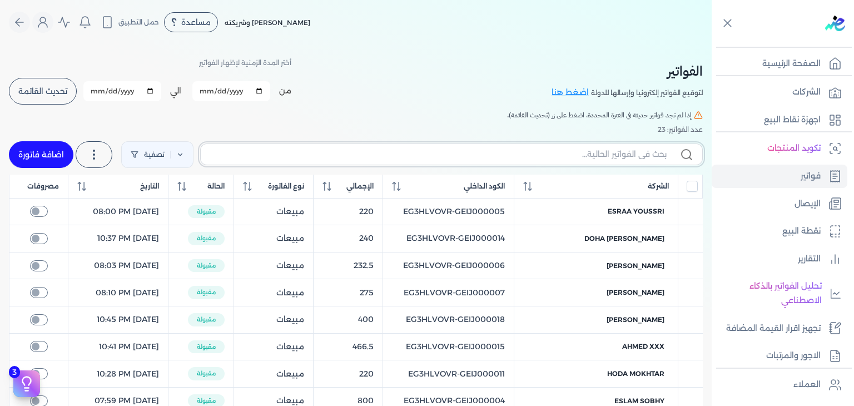
click at [546, 153] on input "text" at bounding box center [438, 154] width 457 height 12
paste input "EG3HLVOVR-GEIJ000023"
type input "EG3HLVOVR-GEIJ000023"
checkbox input "false"
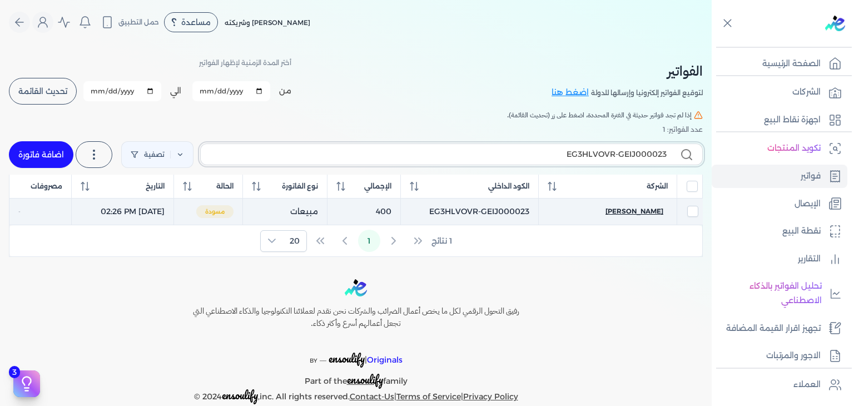
type input "EG3HLVOVR-GEIJ000023"
click at [650, 210] on span "[PERSON_NAME]" at bounding box center [634, 211] width 58 height 10
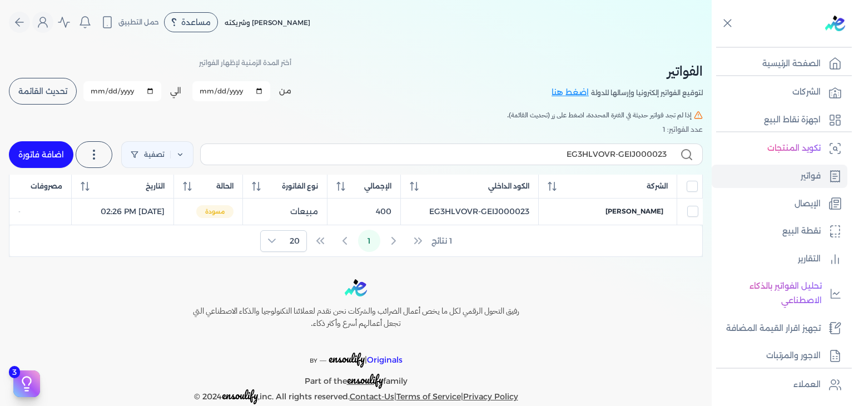
select select "EGP"
select select "B"
select select "EGS"
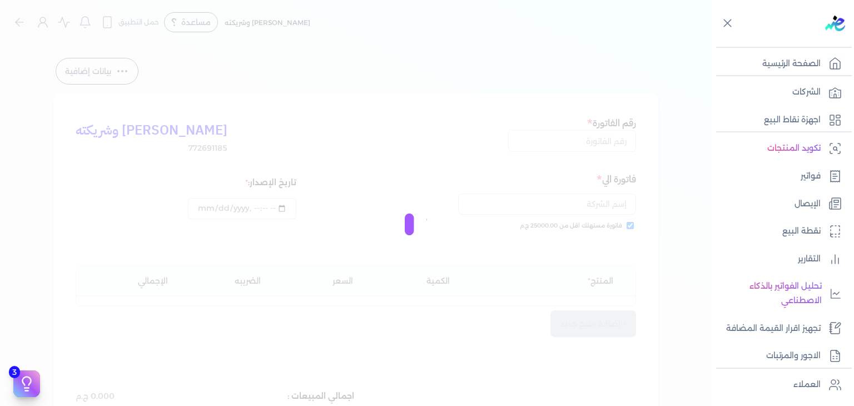
type input "EG3HLVOVR-GEIJ000023"
checkbox input "true"
type input "[DATE]T14:26:48"
type input "[DATE]"
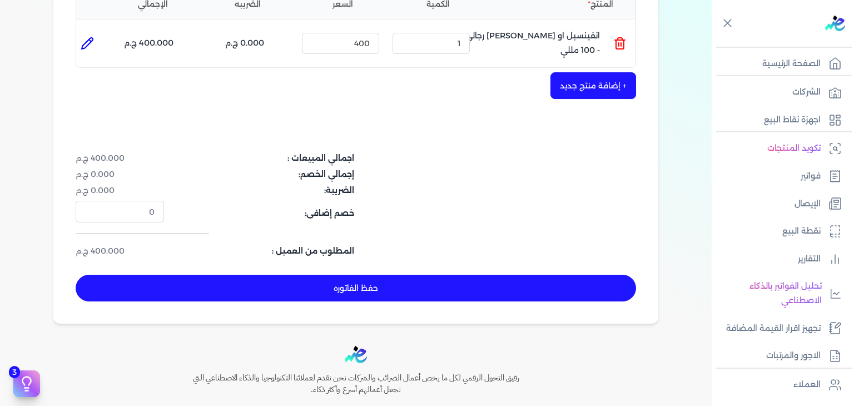
scroll to position [278, 0]
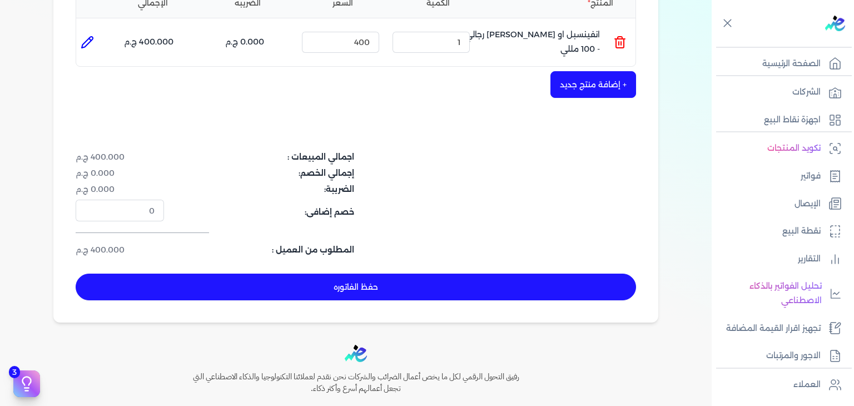
click at [464, 280] on button "حفظ الفاتوره" at bounding box center [356, 286] width 560 height 27
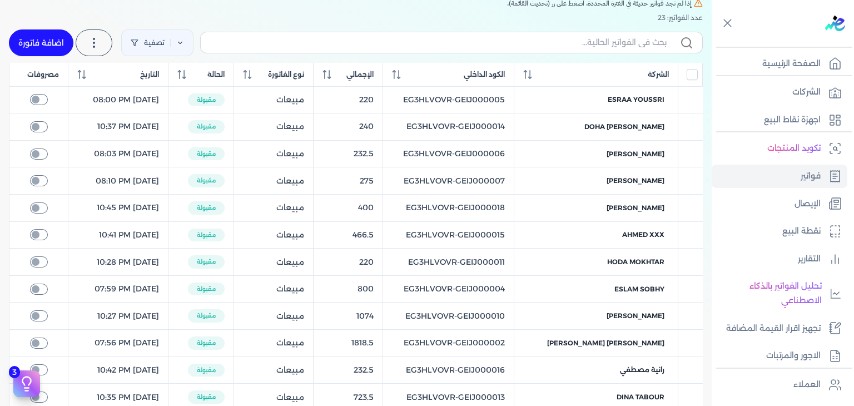
scroll to position [44, 0]
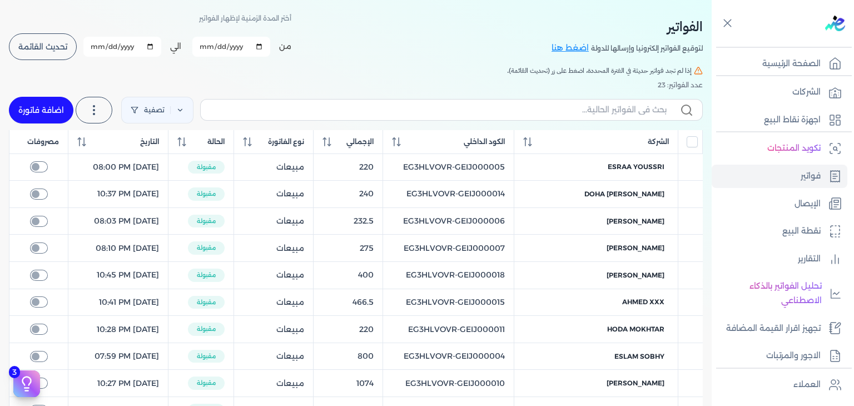
click at [51, 108] on link "اضافة فاتورة" at bounding box center [41, 110] width 64 height 27
select select "EGP"
select select "B"
select select "EGS"
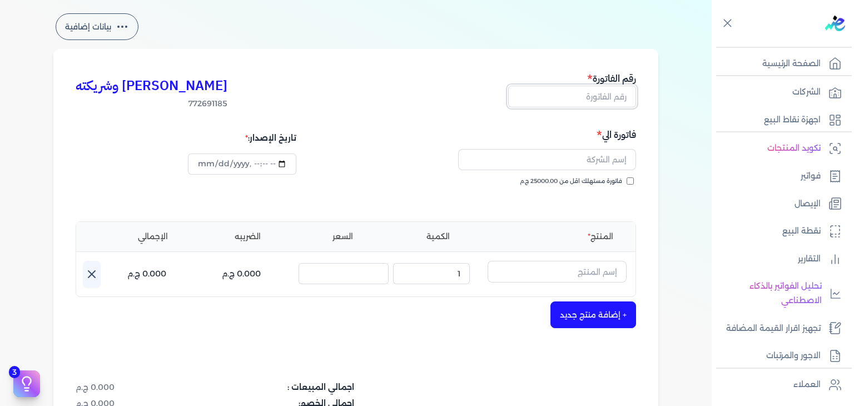
click at [603, 102] on input "text" at bounding box center [572, 96] width 128 height 21
paste input "EG3HLVOVR-GEIJ000024"
type input "EG3HLVOVR-GEIJ000024"
click at [634, 183] on input "فاتورة مستهلك اقل من 25000.00 ج.م" at bounding box center [629, 180] width 7 height 7
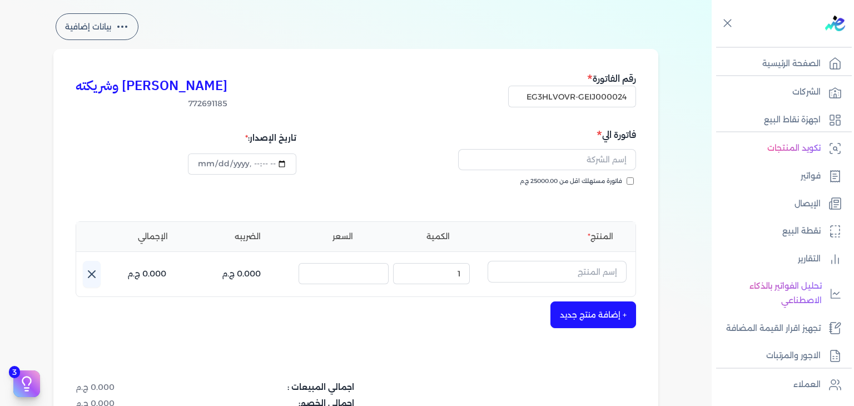
checkbox input "true"
click at [592, 156] on input "text" at bounding box center [547, 159] width 178 height 21
paste input "omnia sayed"
type input "omnia sayed"
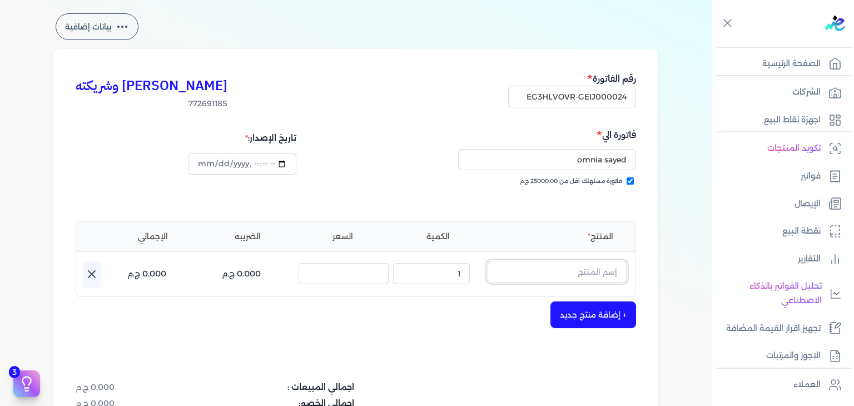
click at [561, 272] on input "text" at bounding box center [556, 271] width 139 height 21
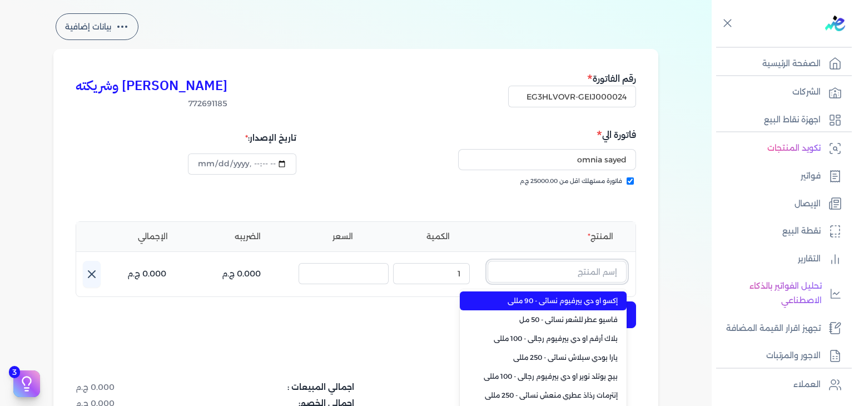
paste input "[PERSON_NAME] بودي سبلاش نسائي - 250 مللي"
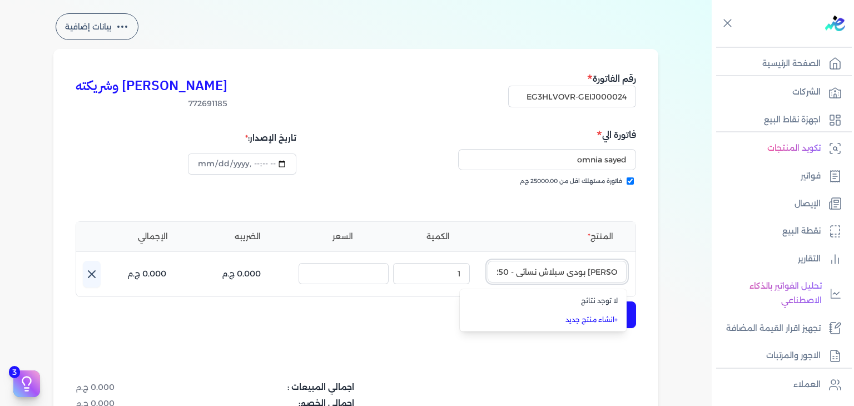
type input "[PERSON_NAME] بودي سبلاش نسائي - 250 مللي"
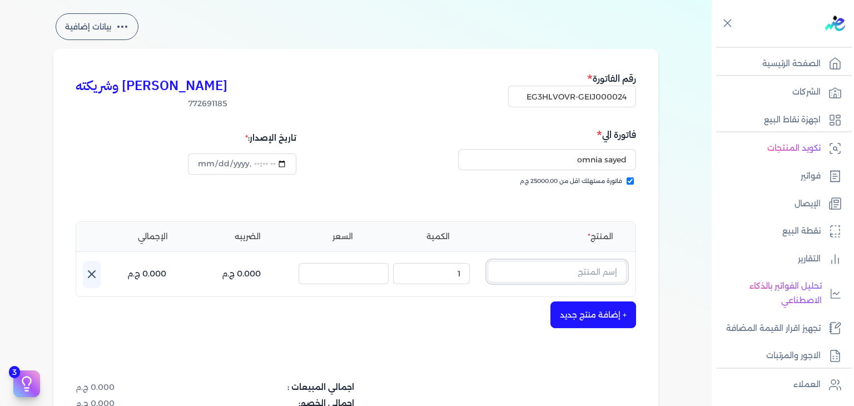
scroll to position [0, 0]
click at [609, 93] on input "EG3HLVOVR-GEIJ000024" at bounding box center [572, 96] width 128 height 21
paste input "5"
type input "EG3HLVOVR-GEIJ000025"
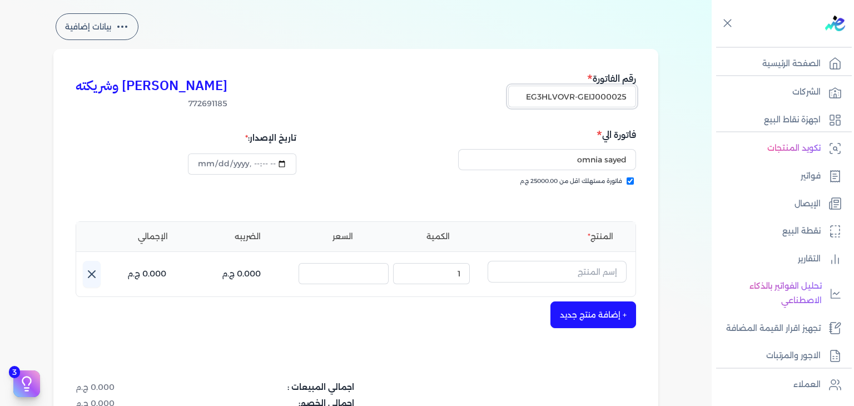
scroll to position [0, 0]
click at [597, 157] on input "omnia sayed" at bounding box center [547, 159] width 178 height 21
paste input "Reem Elmasry"
type input "Reem Elmasry"
click at [580, 277] on input "text" at bounding box center [556, 271] width 139 height 21
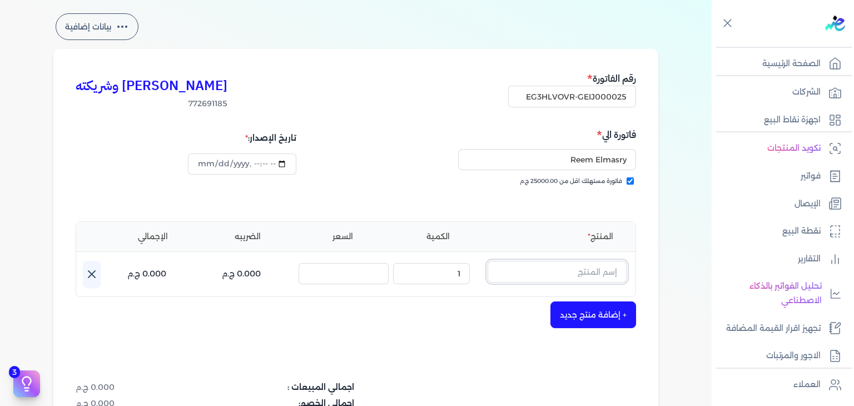
paste input "جينيوس بلاش او دي بيرفيوم نسائي - 100 مللي"
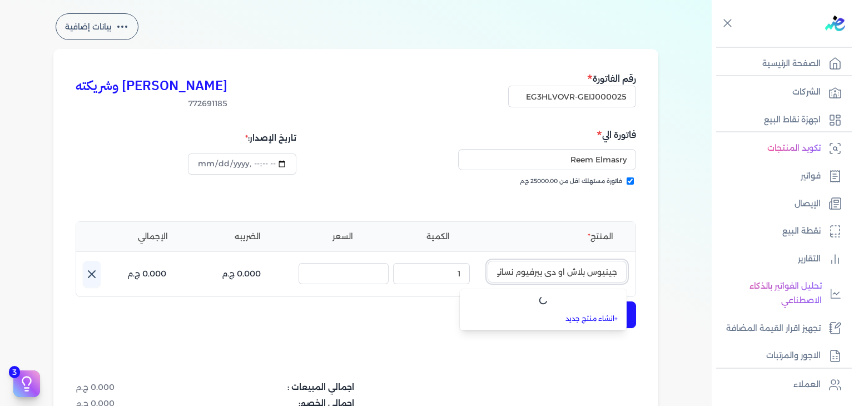
scroll to position [0, -46]
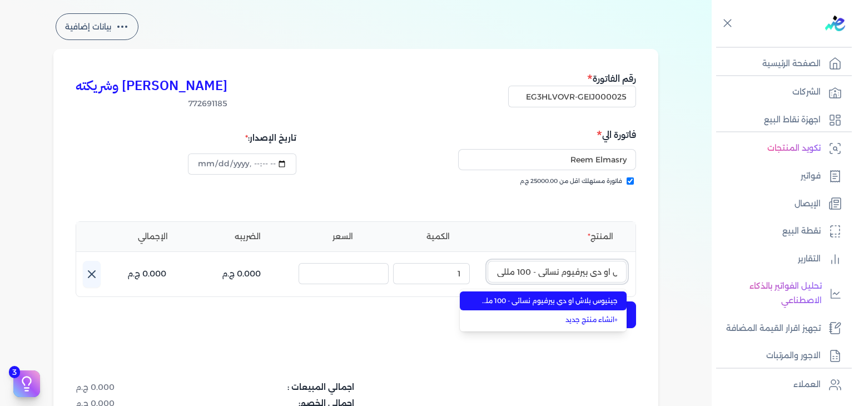
type input "جينيوس بلاش او دي بيرفيوم نسائي - 100 مللي"
click at [586, 317] on link "+ انشاء منتج جديد" at bounding box center [550, 320] width 136 height 10
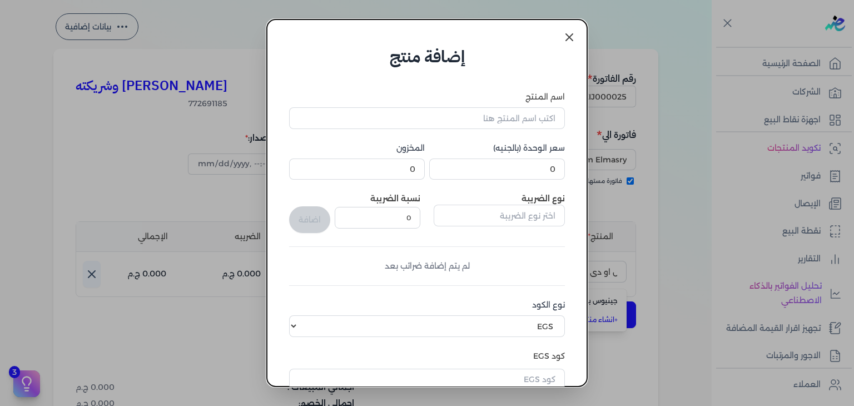
scroll to position [0, 0]
click at [567, 33] on icon at bounding box center [568, 37] width 13 height 13
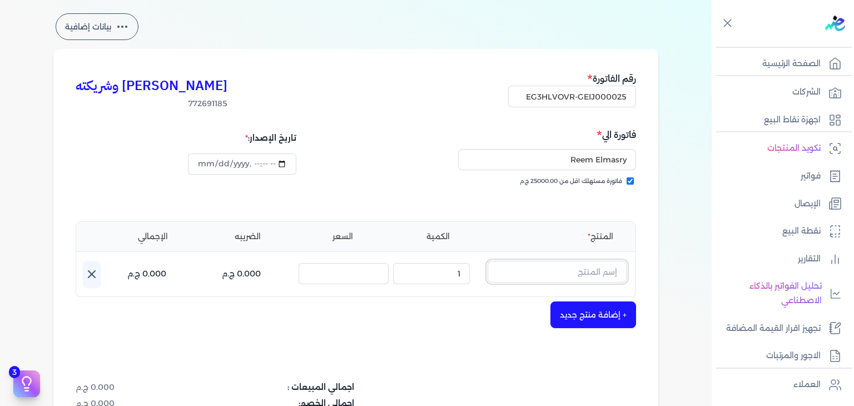
click at [591, 272] on input "text" at bounding box center [556, 271] width 139 height 21
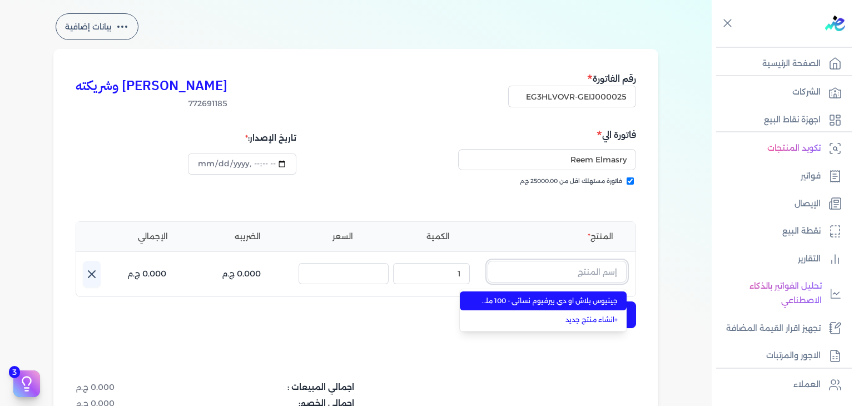
paste input "جينيوس بلاش او دي بيرفيوم نسائي - 100 مللي"
click at [572, 300] on span "جينيوس بلاش او دي بيرفيوم نسائي - 100 مللي" at bounding box center [550, 301] width 136 height 10
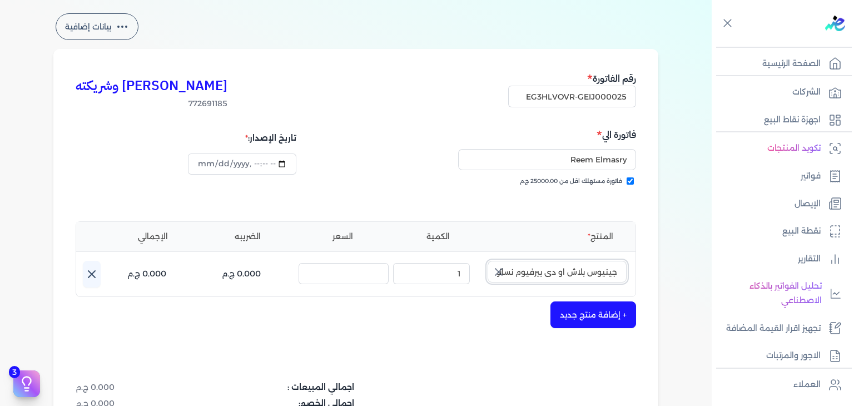
click at [587, 276] on input "جينيوس بلاش او دي بيرفيوم نسائي - 100 مللي" at bounding box center [556, 271] width 139 height 21
type input "جينيوس بلاش او دي بيرفيوم نسائي - 100 مللي"
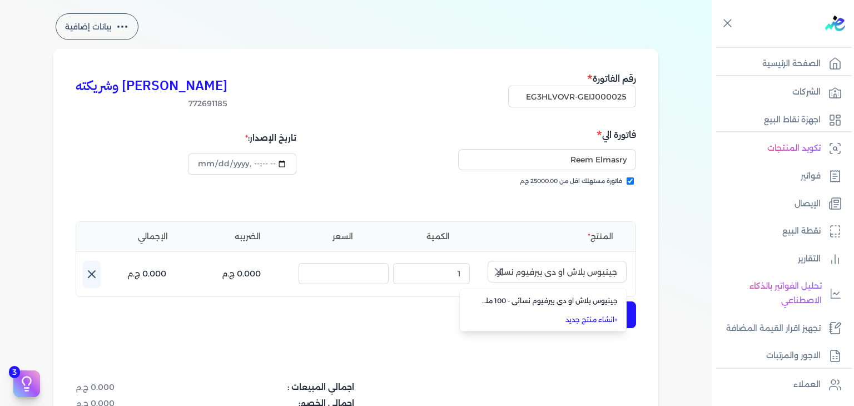
click at [595, 316] on link "+ انشاء منتج جديد" at bounding box center [550, 320] width 136 height 10
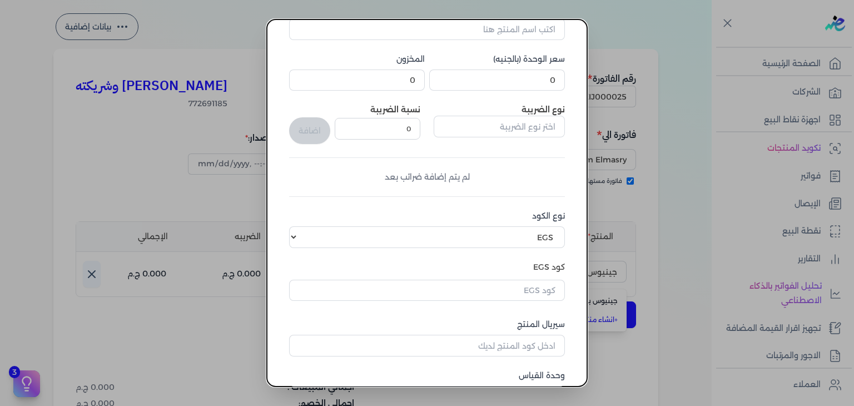
scroll to position [170, 0]
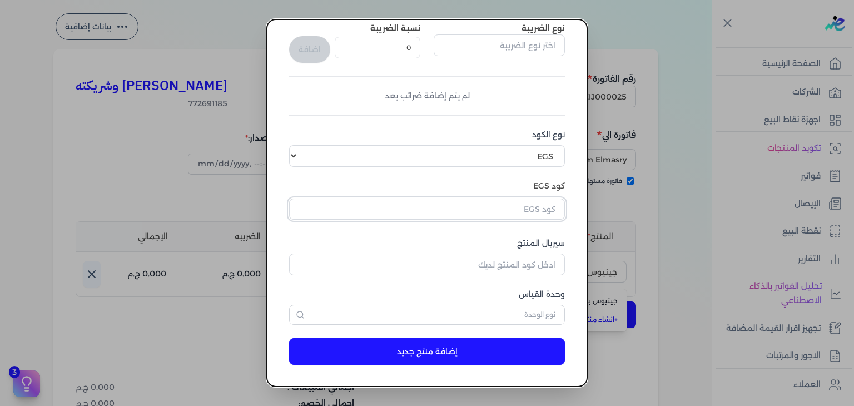
click at [542, 207] on input "text" at bounding box center [427, 208] width 276 height 21
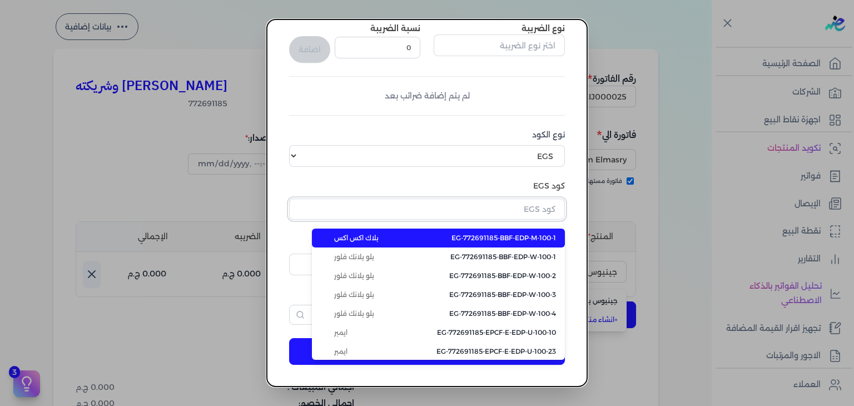
paste input "EG-772691185-EPCF-E-EDP-W-100-8"
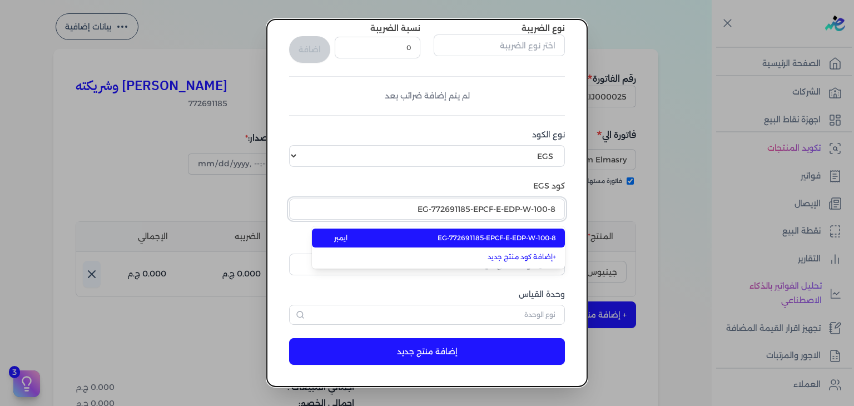
type input "EG-772691185-EPCF-E-EDP-W-100-8"
click at [526, 242] on span "EG-772691185-EPCF-E-EDP-W-100-8" at bounding box center [496, 238] width 118 height 10
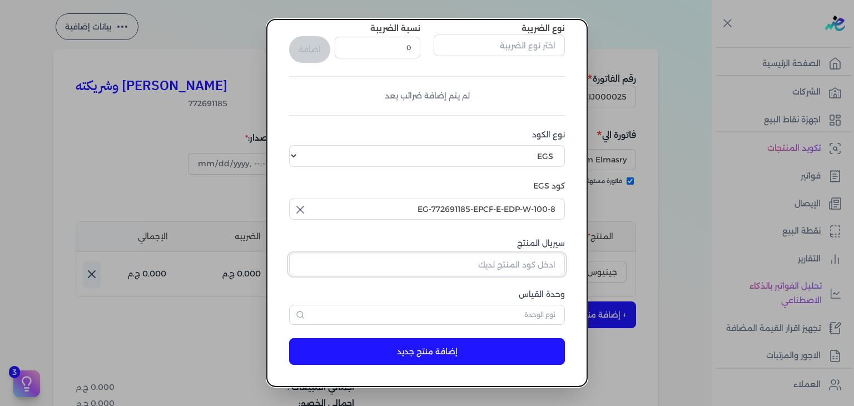
click at [521, 271] on input "سيريال المنتج" at bounding box center [427, 263] width 276 height 21
paste input "Z58C0C316F057D4D21ABDZ-1"
type input "Z58C0C316F057D4D21ABDZ-1"
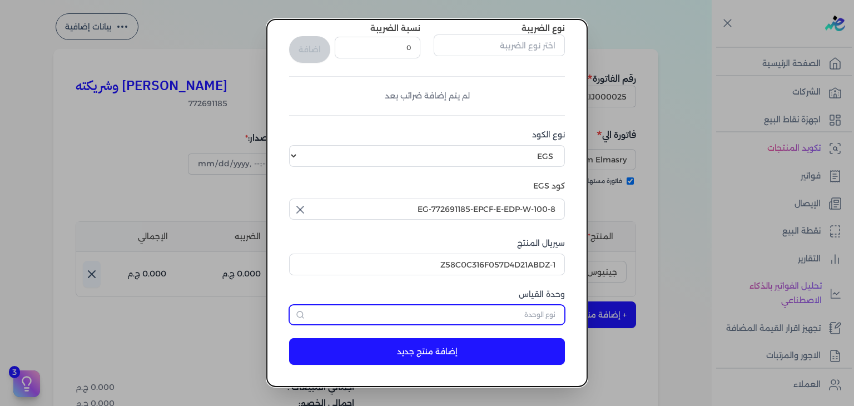
click at [524, 314] on input "text" at bounding box center [427, 315] width 276 height 20
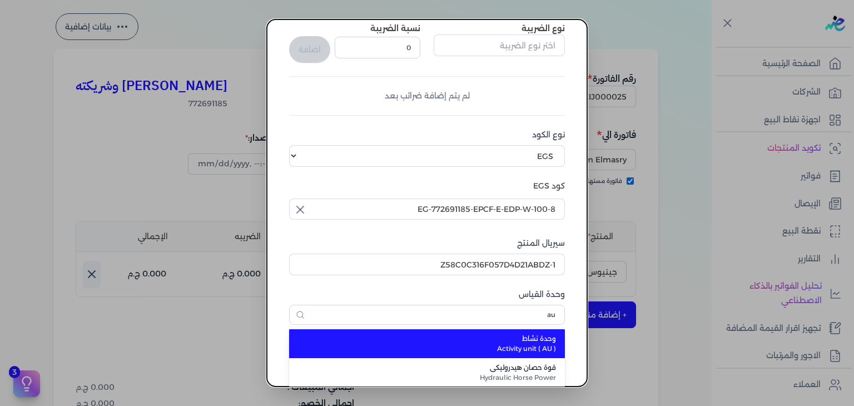
click at [518, 334] on span "وحدة نشاط" at bounding box center [433, 338] width 245 height 10
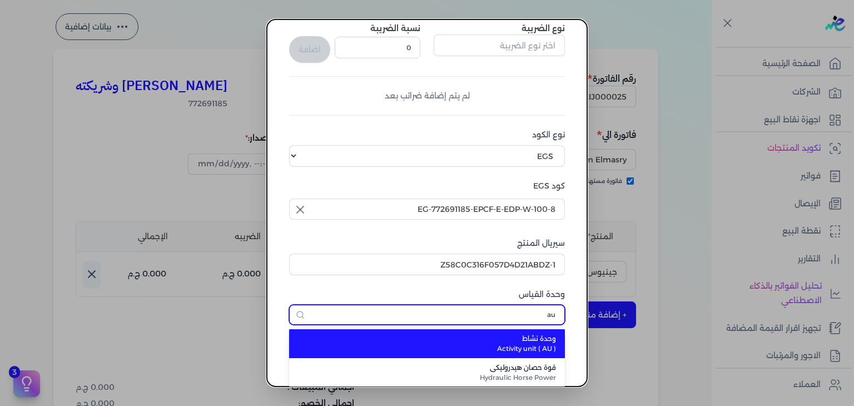
type input "وحدة نشاط"
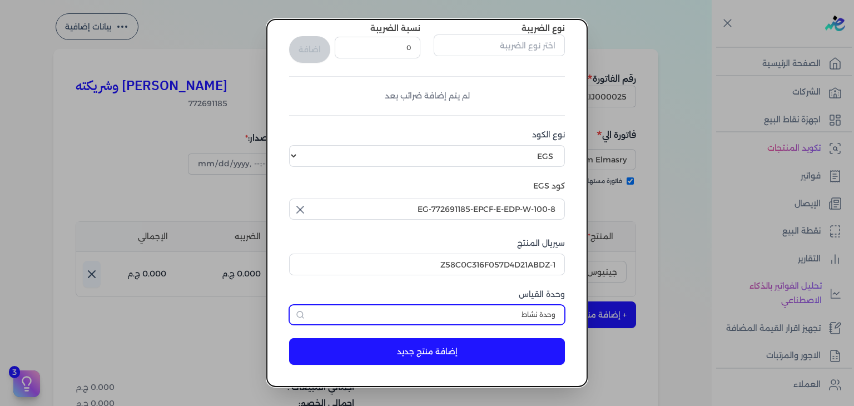
scroll to position [0, 0]
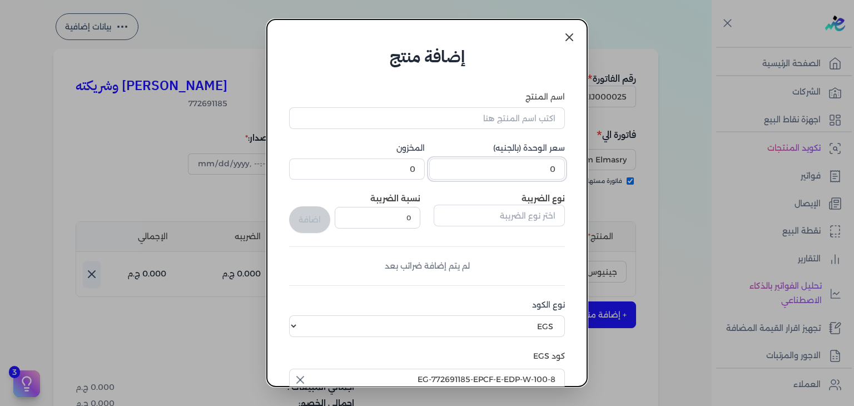
click at [529, 175] on input "0" at bounding box center [497, 168] width 136 height 21
type input "979.5"
click at [515, 123] on input "اسم المنتج" at bounding box center [427, 117] width 276 height 21
paste input "جينيوس بلاش او دي بيرفيوم نسائي - 100 مللي"
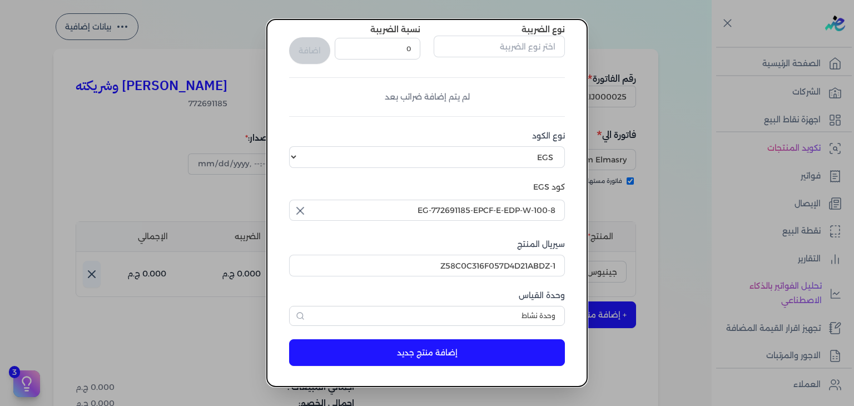
scroll to position [170, 0]
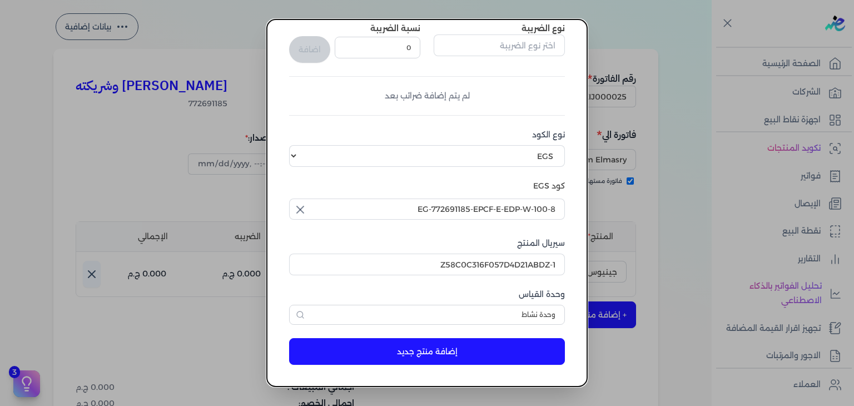
type input "جينيوس بلاش او دي بيرفيوم نسائي - 100 مللي"
click at [469, 341] on button "إضافة منتج جديد" at bounding box center [427, 351] width 276 height 27
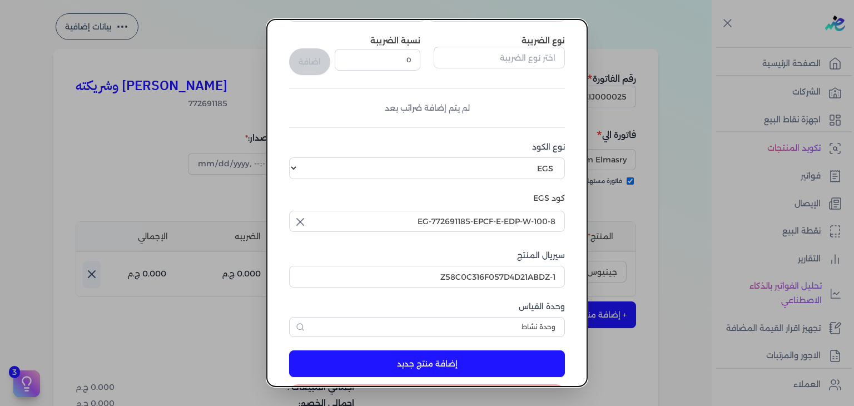
scroll to position [201, 0]
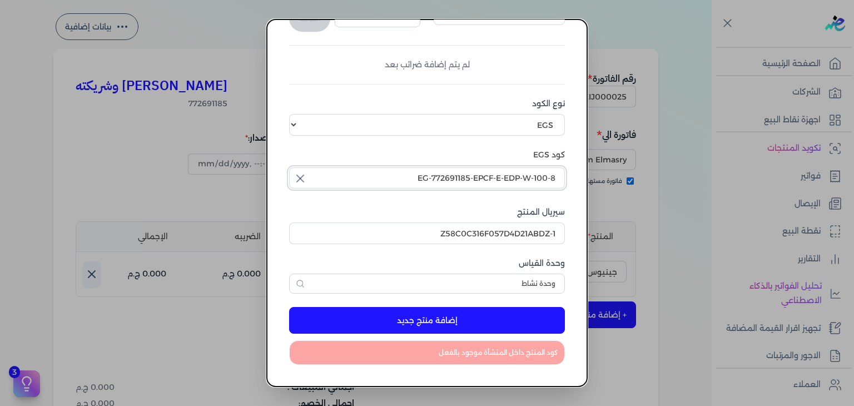
click at [528, 185] on input "EG-772691185-EPCF-E-EDP-W-100-8" at bounding box center [427, 177] width 276 height 21
type input "EG-772691185-EPCF-E-EDP-W-100-8"
click at [528, 185] on input "EG-772691185-EPCF-E-EDP-W-100-8" at bounding box center [427, 177] width 276 height 21
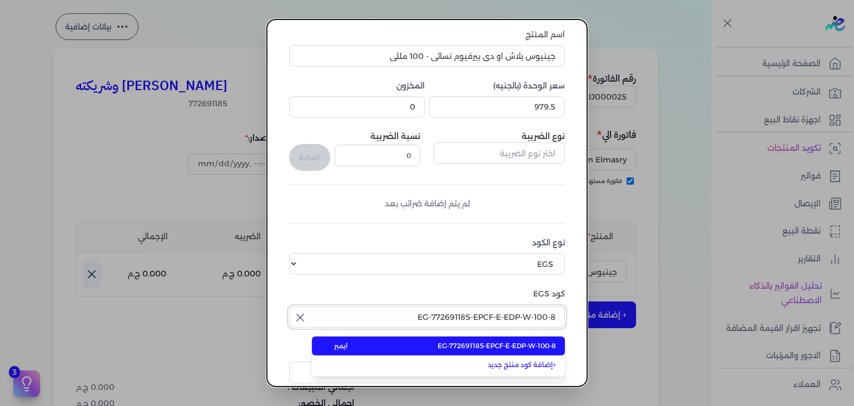
scroll to position [0, 0]
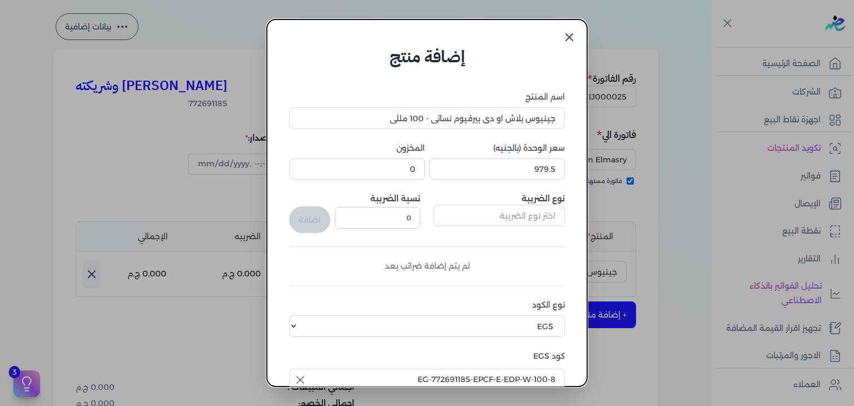
click at [567, 38] on icon at bounding box center [568, 37] width 13 height 13
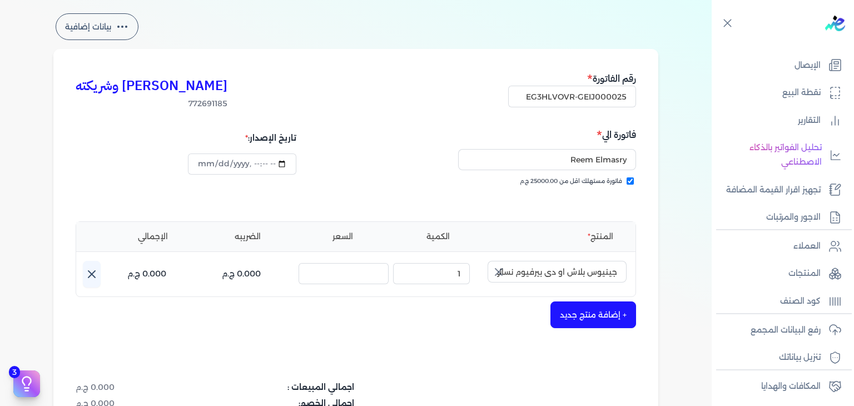
scroll to position [193, 0]
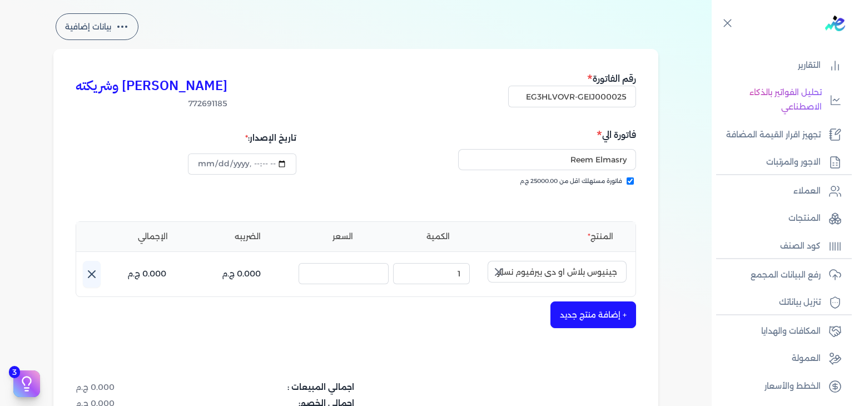
click at [501, 267] on icon "button" at bounding box center [498, 271] width 13 height 13
click at [601, 284] on button "button" at bounding box center [556, 274] width 139 height 26
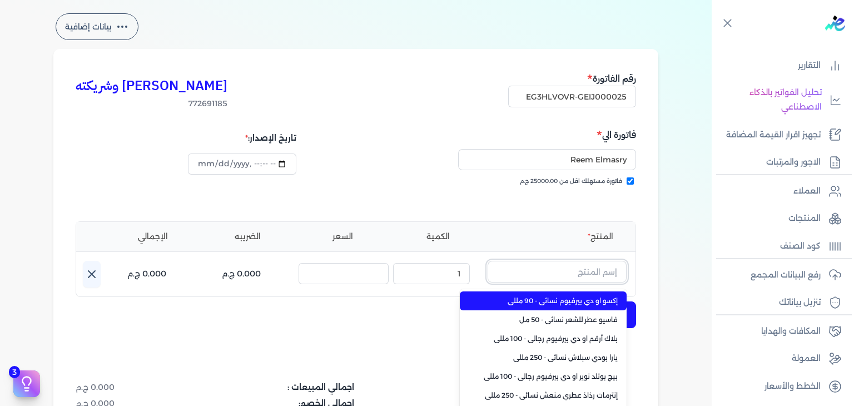
click at [602, 272] on input "text" at bounding box center [556, 271] width 139 height 21
paste input "جينيوس بلاش او دي بيرفيوم نسائي - 100 مللي"
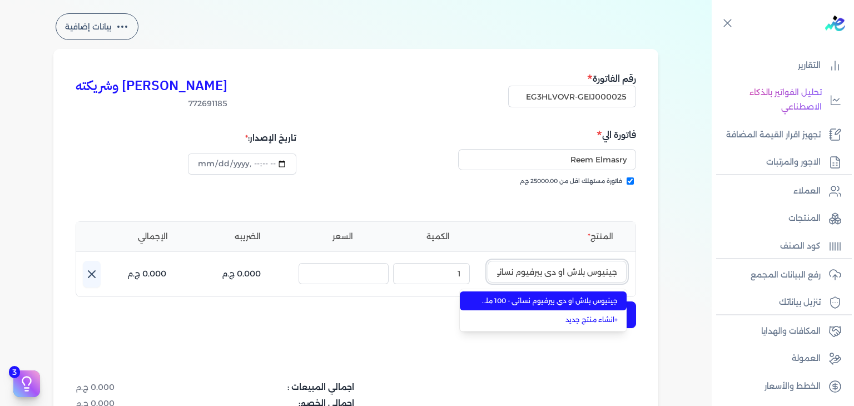
scroll to position [0, -43]
type input "جينيوس بلاش او دي بيرفيوم نسائي - 100 مللي"
click at [580, 300] on span "جينيوس بلاش او دي بيرفيوم نسائي - 100 مللي" at bounding box center [550, 301] width 136 height 10
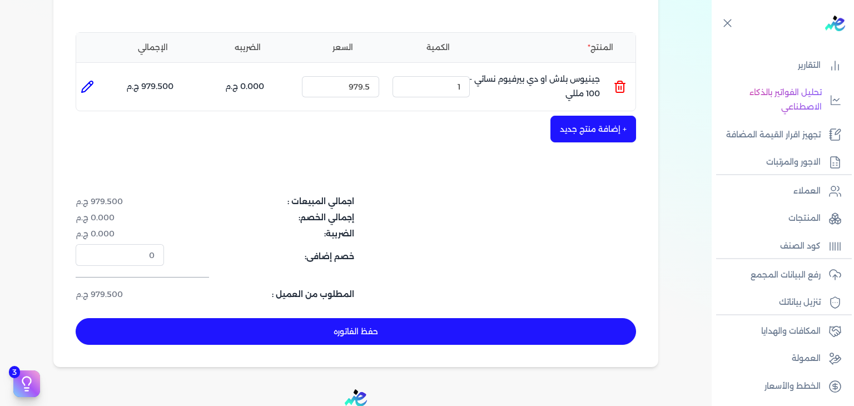
scroll to position [362, 0]
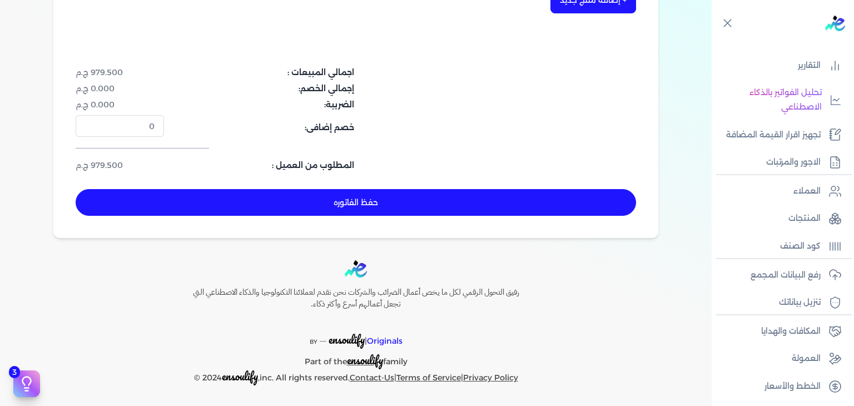
click at [470, 193] on button "حفظ الفاتوره" at bounding box center [356, 202] width 560 height 27
type input "[DATE]"
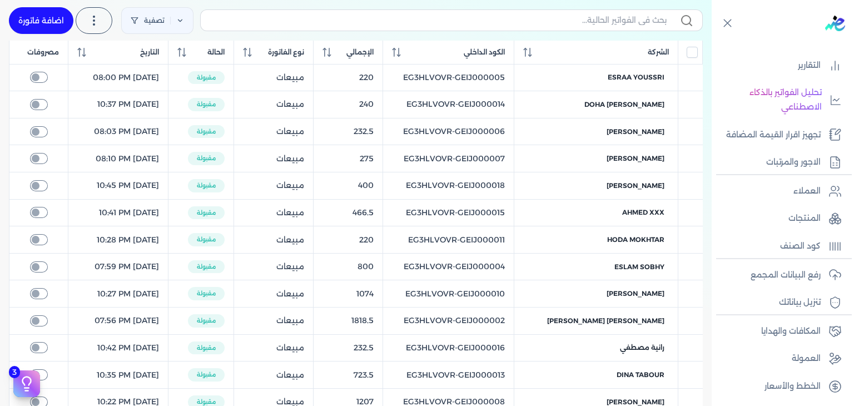
scroll to position [18, 0]
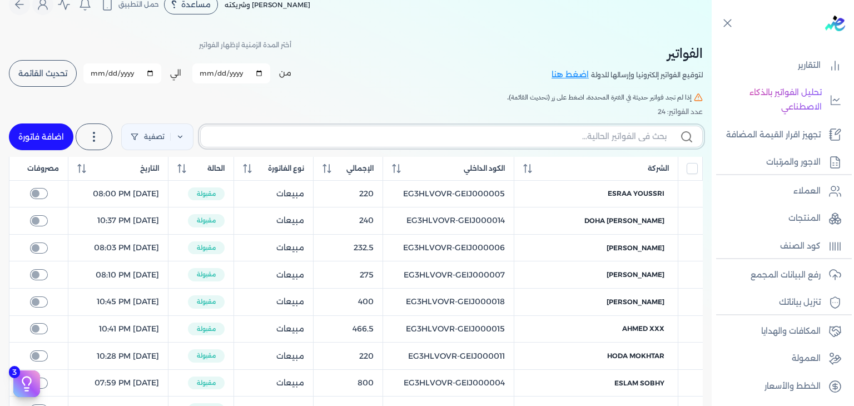
click at [516, 131] on input "text" at bounding box center [438, 137] width 457 height 12
paste input "EG3HLVOVR-GEIJ000025"
type input "EG3HLVOVR-GEIJ000025"
checkbox input "false"
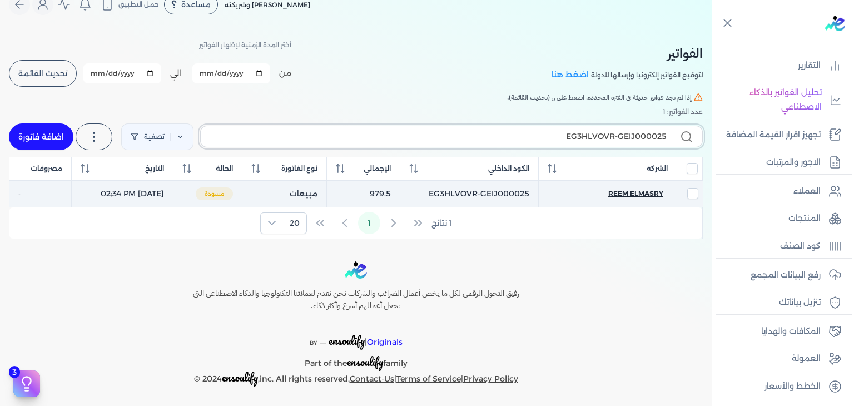
type input "EG3HLVOVR-GEIJ000025"
click at [641, 191] on span "Reem Elmasry" at bounding box center [635, 193] width 55 height 10
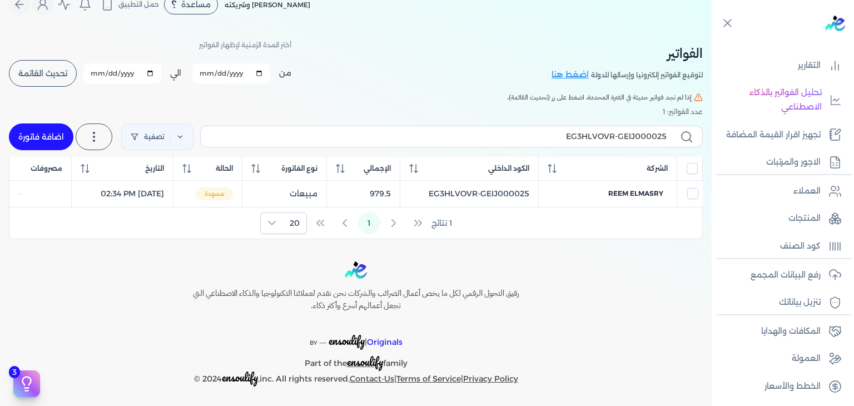
select select "EGP"
select select "B"
select select "EGS"
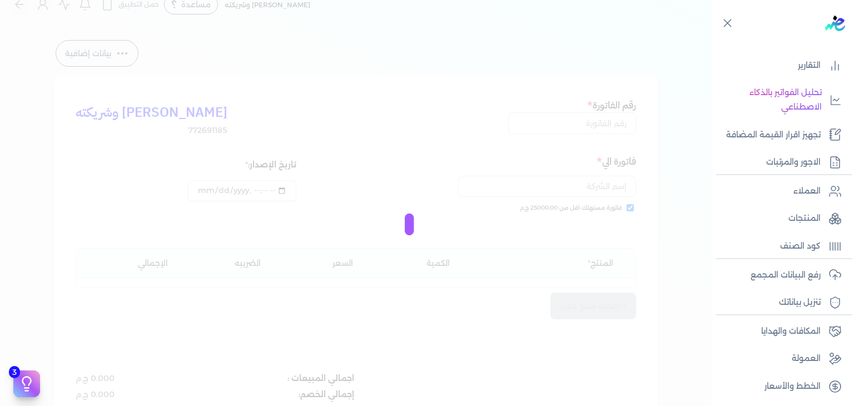
type input "EG3HLVOVR-GEIJ000025"
checkbox input "true"
type input "[DATE]T14:34:15"
type input "[DATE]"
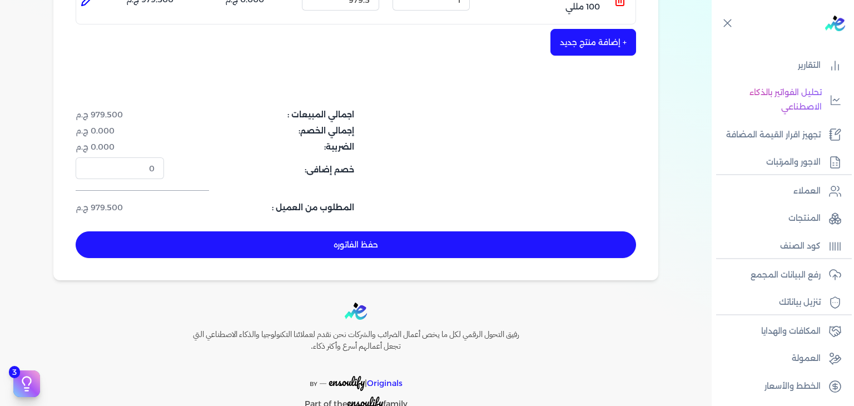
scroll to position [362, 0]
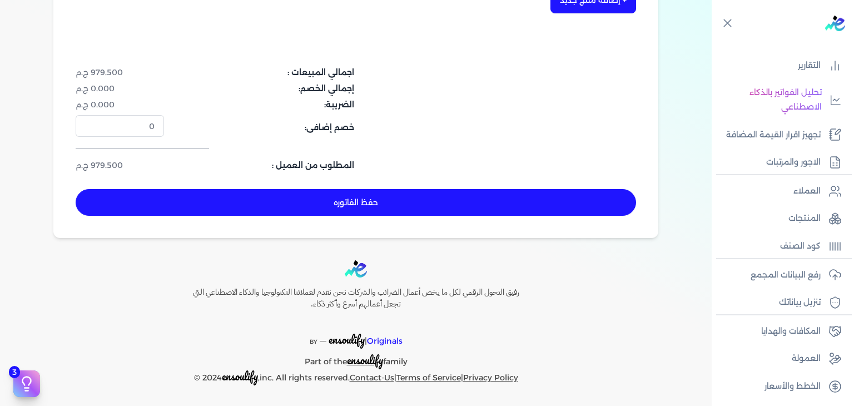
click at [437, 208] on button "حفظ الفاتوره" at bounding box center [356, 202] width 560 height 27
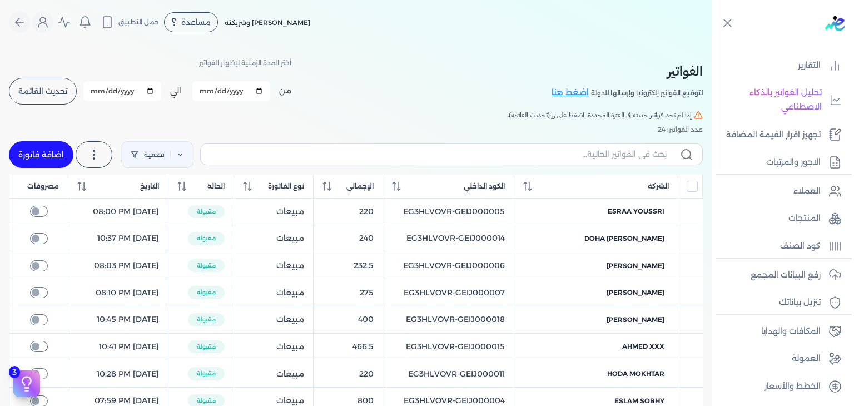
click at [67, 91] on span "تحديث القائمة" at bounding box center [42, 91] width 49 height 8
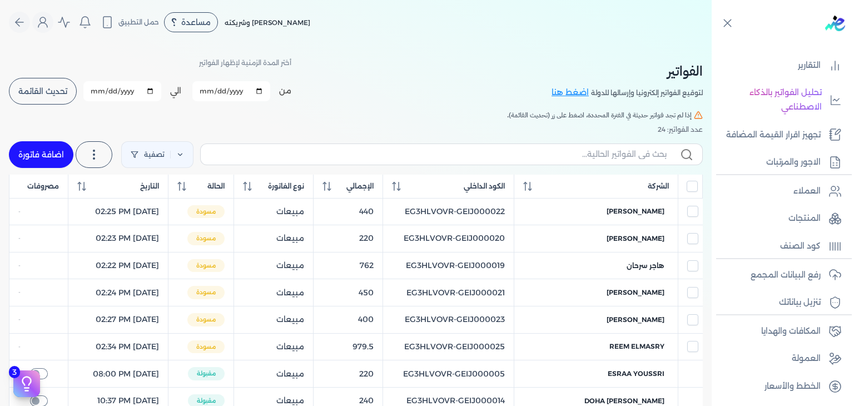
click at [54, 94] on span "تحديث القائمة" at bounding box center [42, 91] width 49 height 8
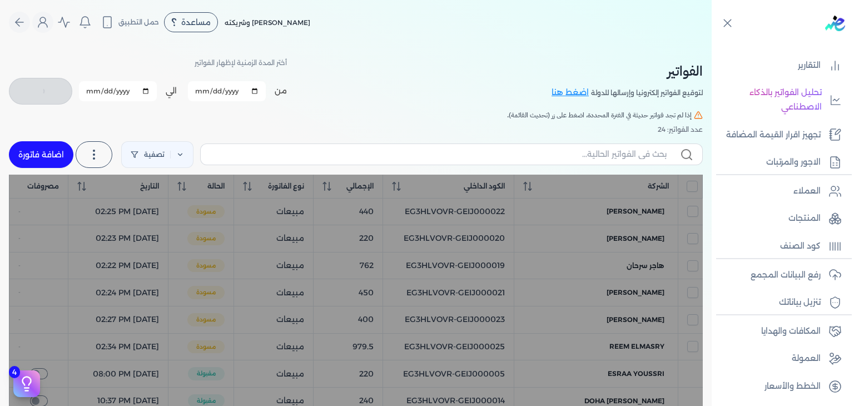
checkbox input "false"
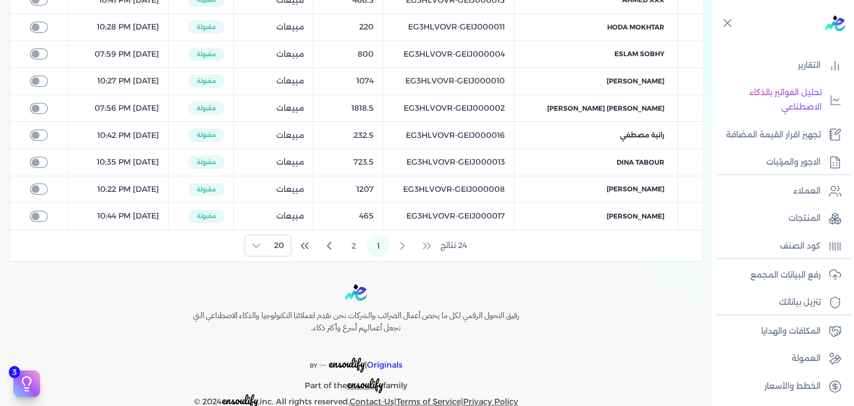
scroll to position [530, 0]
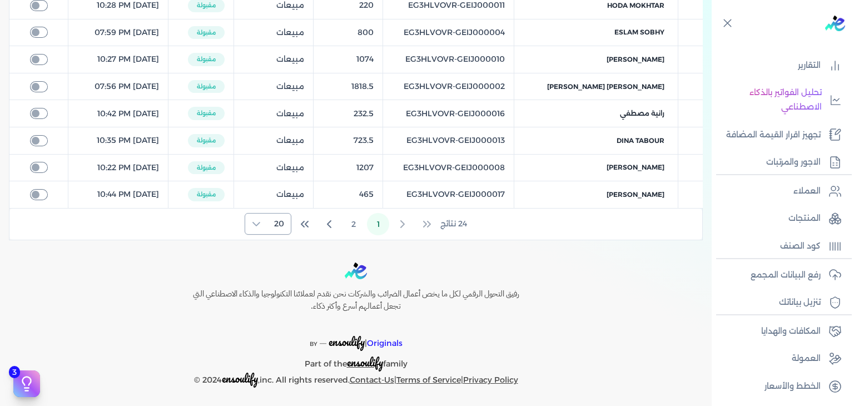
click at [282, 219] on span "20" at bounding box center [278, 223] width 23 height 21
click at [277, 281] on li "100" at bounding box center [269, 290] width 41 height 21
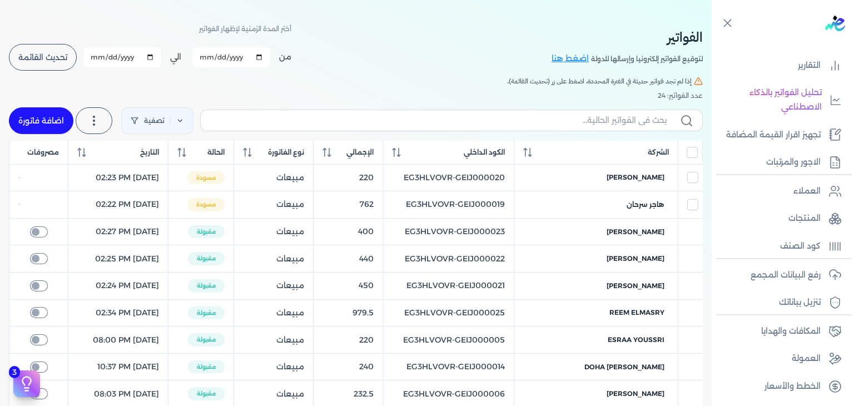
scroll to position [0, 0]
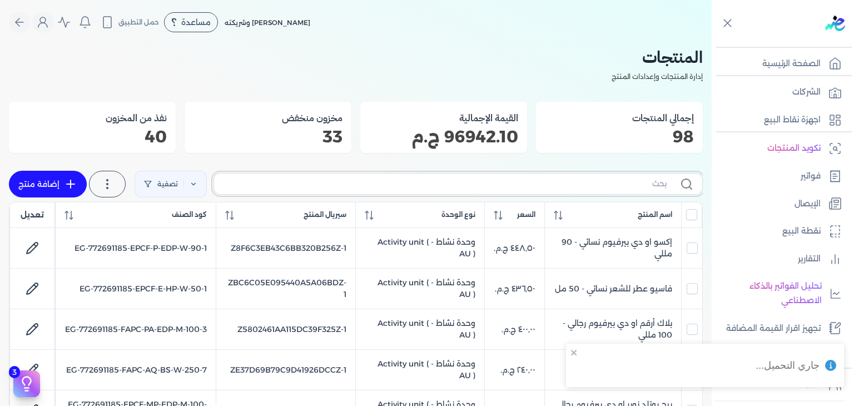
click at [578, 185] on input "text" at bounding box center [445, 184] width 444 height 12
paste input "EG-772691185-EPCF-E-EDP-W-100-8"
type input "EG-772691185-EPCF-E-EDP-W-100-8"
checkbox input "false"
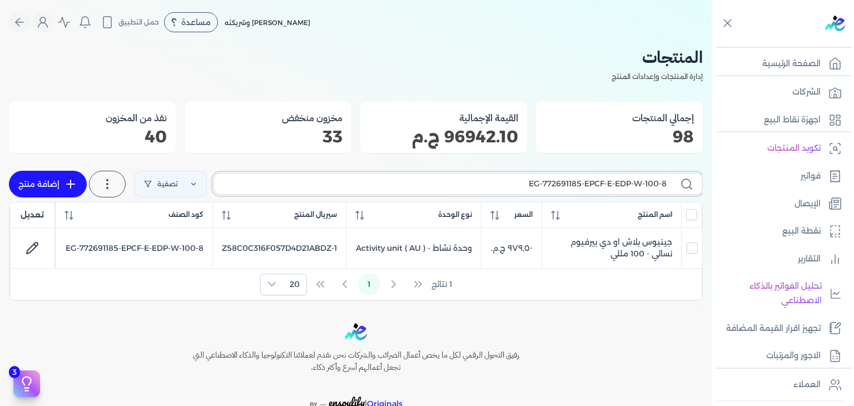
type input "EG-772691185-EPCF-E-EDP-W-100-8"
